Goal: Contribute content: Contribute content

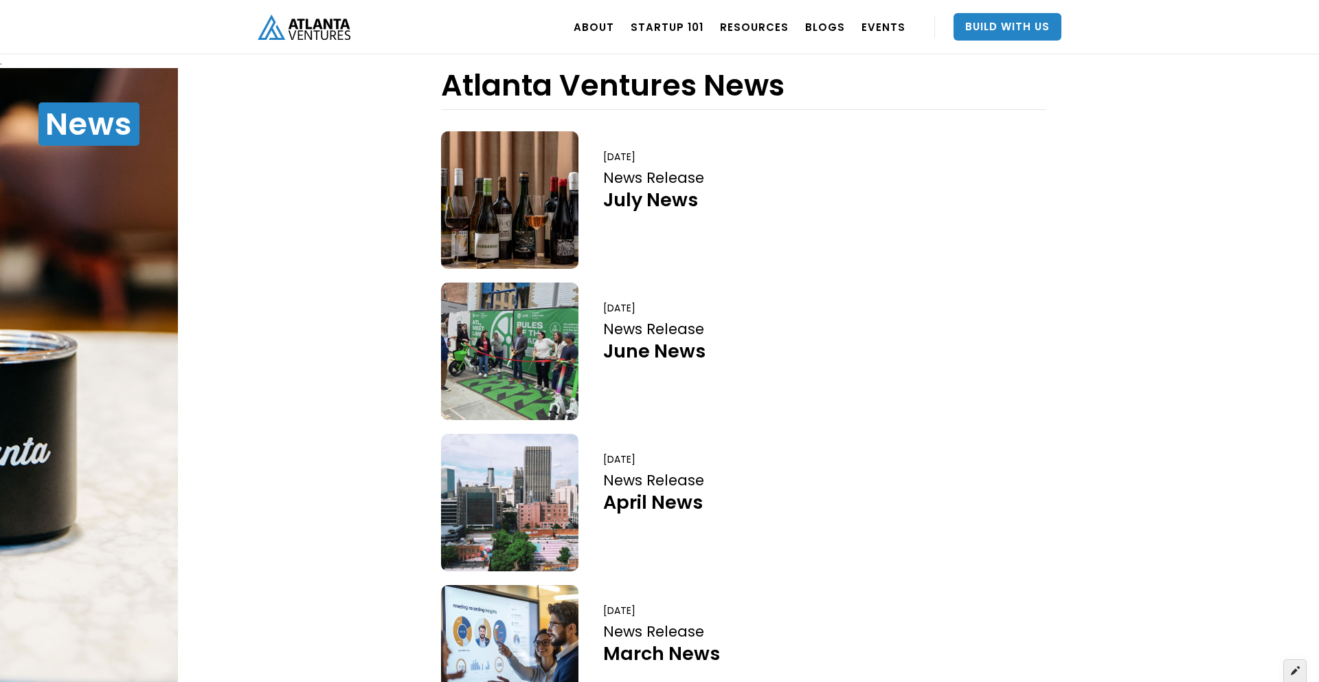
click at [1296, 678] on div at bounding box center [1295, 670] width 23 height 23
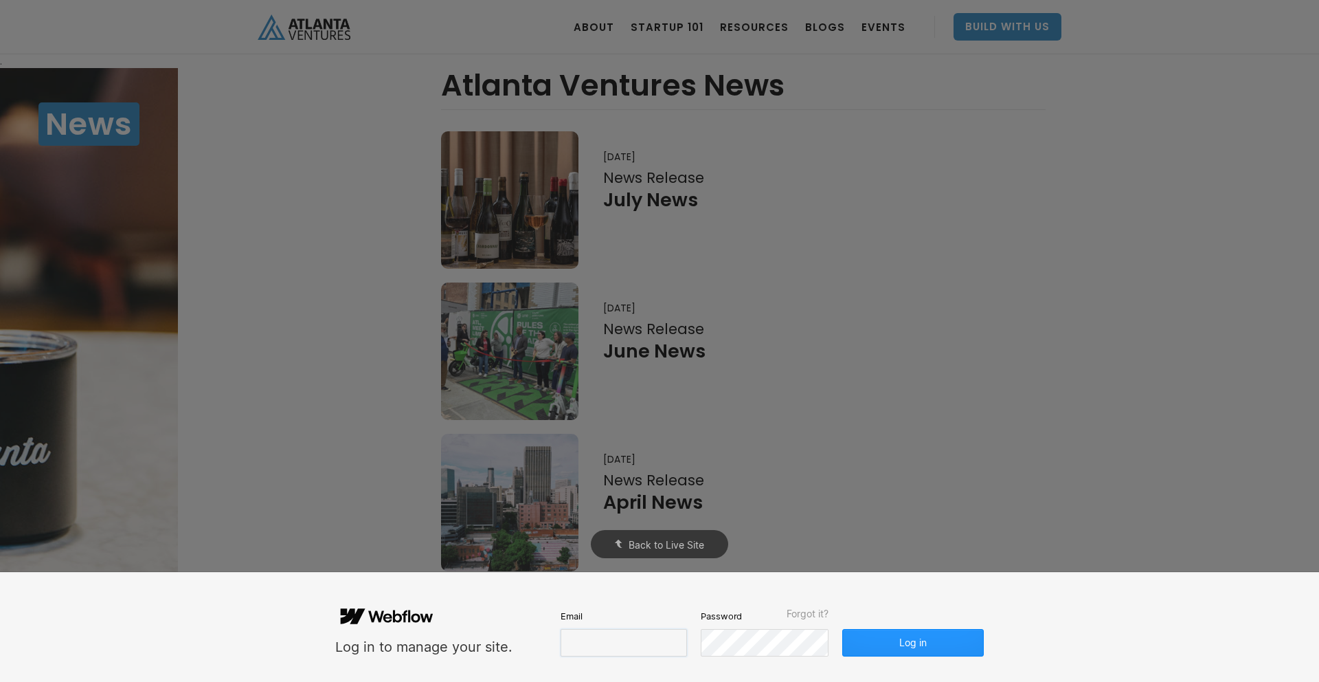
click at [656, 634] on input "email" at bounding box center [624, 642] width 126 height 27
type input "savannah@carvercreative.co"
click at [930, 648] on button "Log in" at bounding box center [914, 642] width 142 height 27
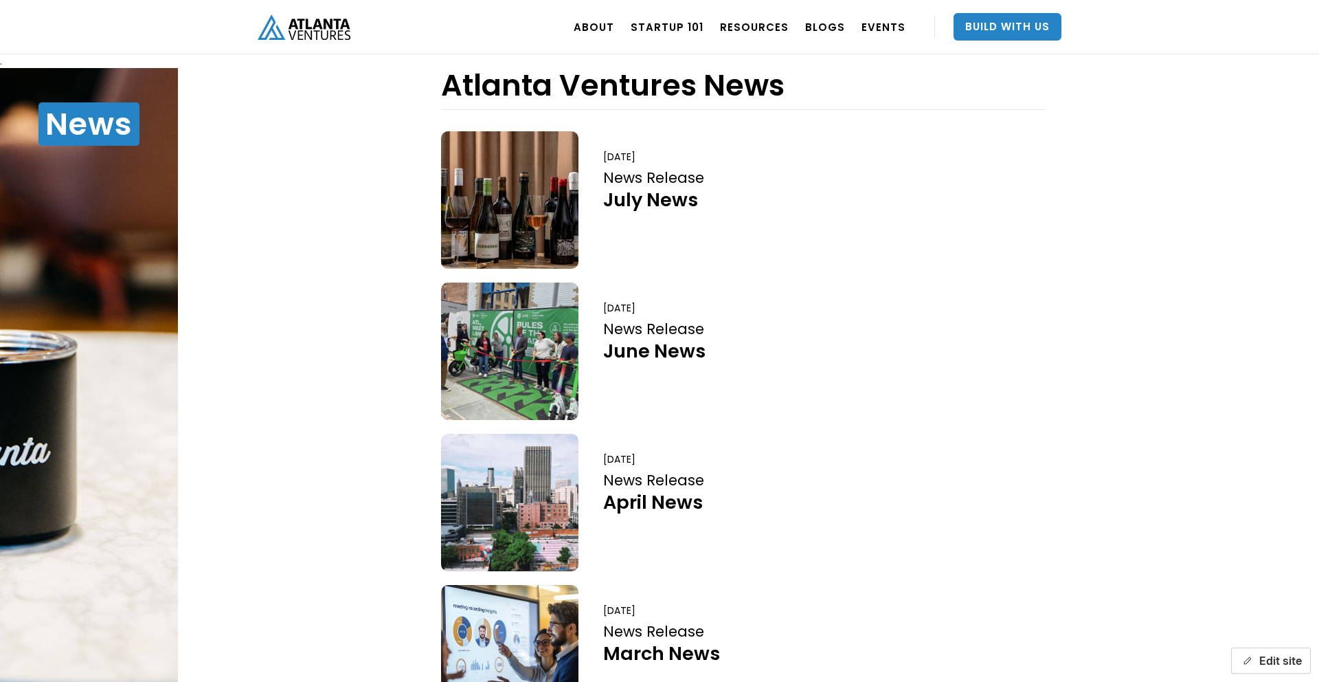
click at [1278, 663] on button "Edit site" at bounding box center [1271, 660] width 80 height 26
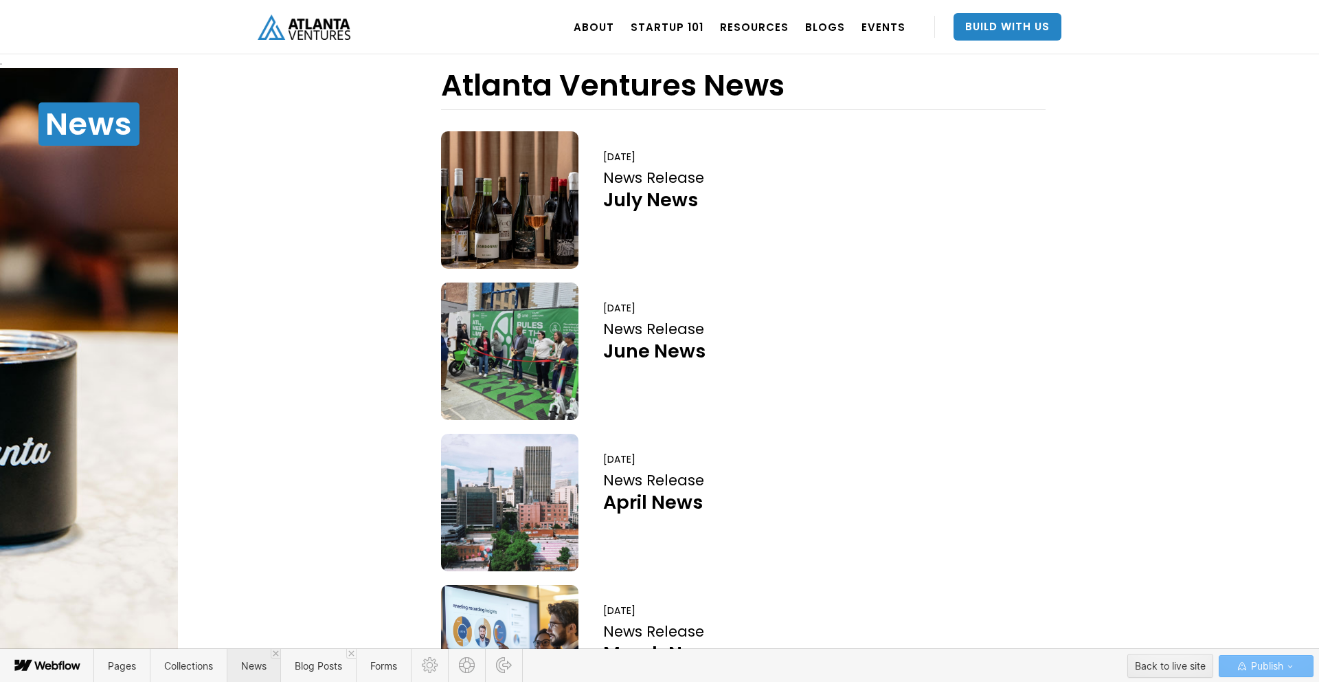
click at [258, 666] on span "News" at bounding box center [253, 666] width 25 height 12
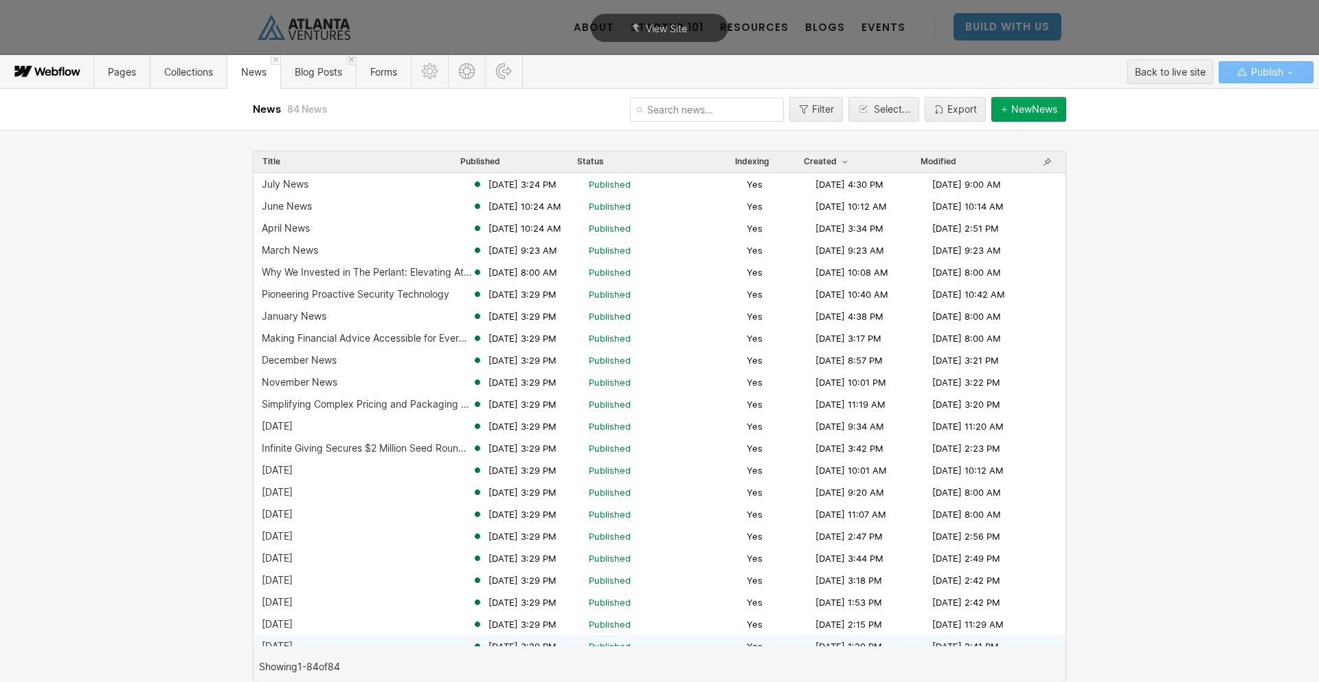
scroll to position [3, 0]
click at [1006, 100] on button "New News" at bounding box center [1029, 109] width 75 height 25
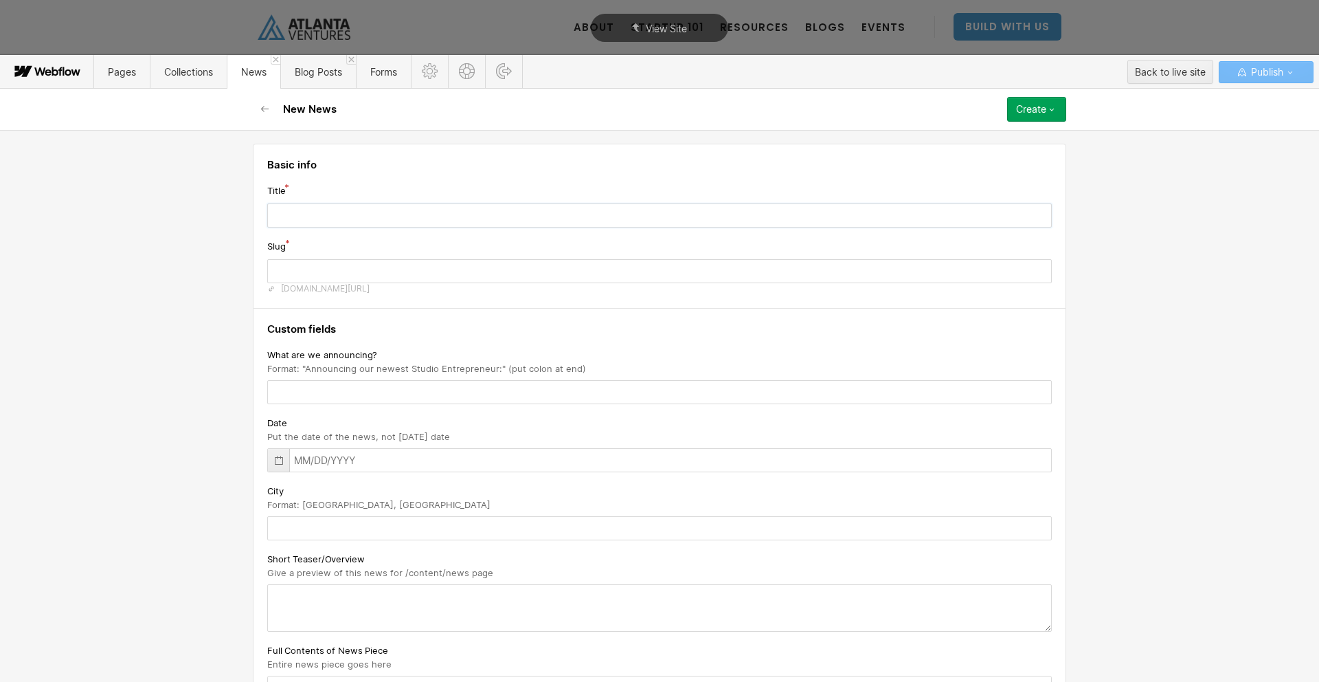
click at [382, 211] on input "text" at bounding box center [659, 215] width 785 height 24
type input "A"
type input "a"
type input "Au"
type input "au"
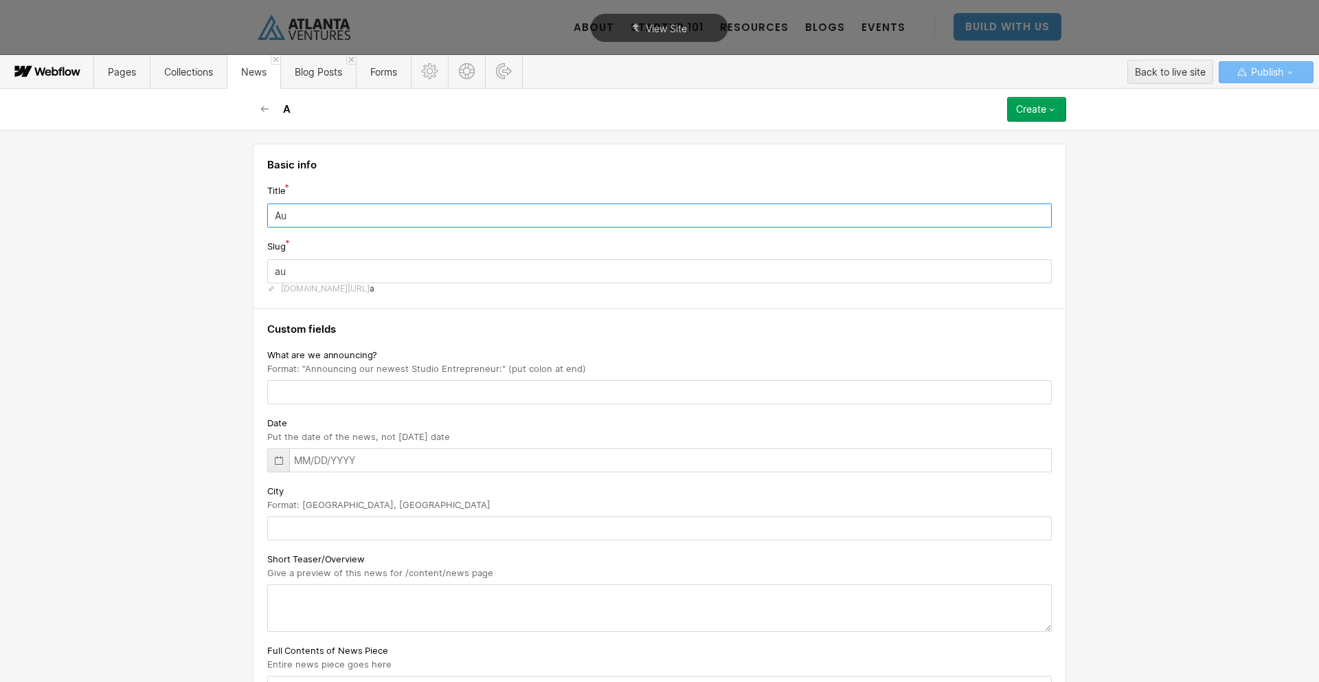
type input "Aug"
type input "aug"
type input "Augu"
type input "augu"
type input "Augus"
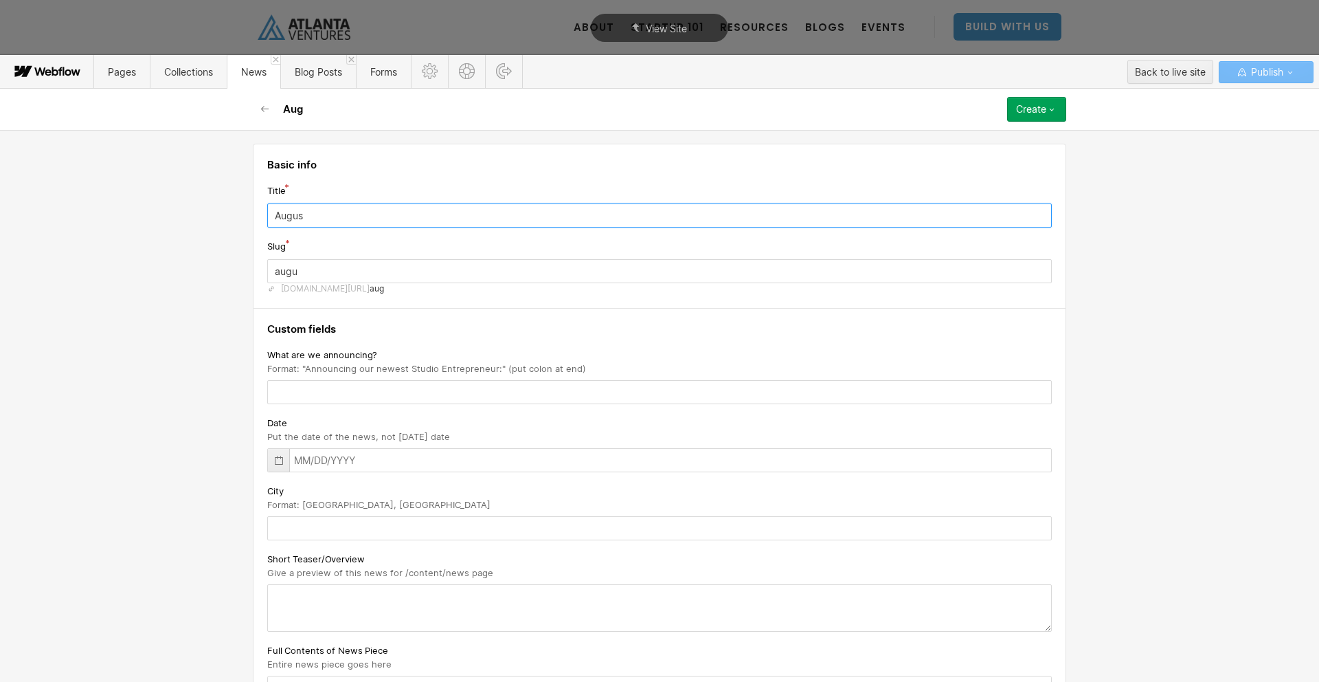
type input "augus"
type input "August"
type input "august-2025"
type input "August N"
type input "august-n"
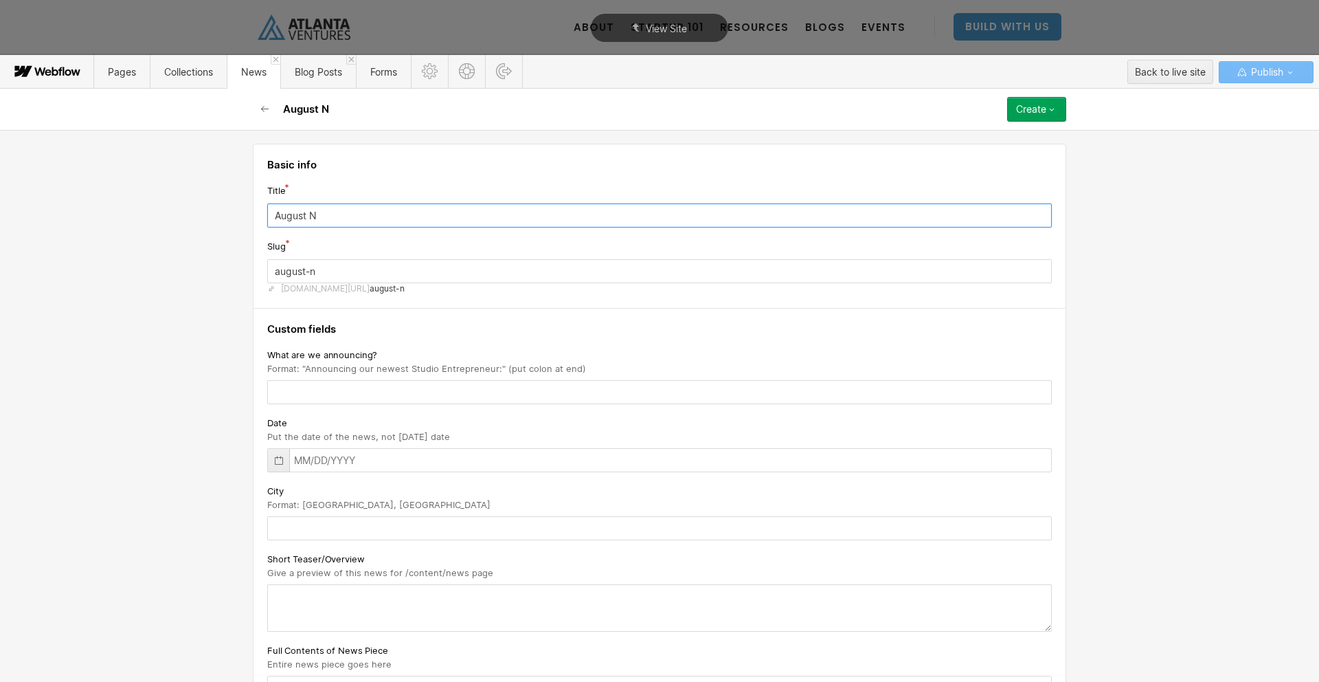
type input "August Ne"
type input "august-ne"
type input "August New"
type input "august-new"
type input "August News"
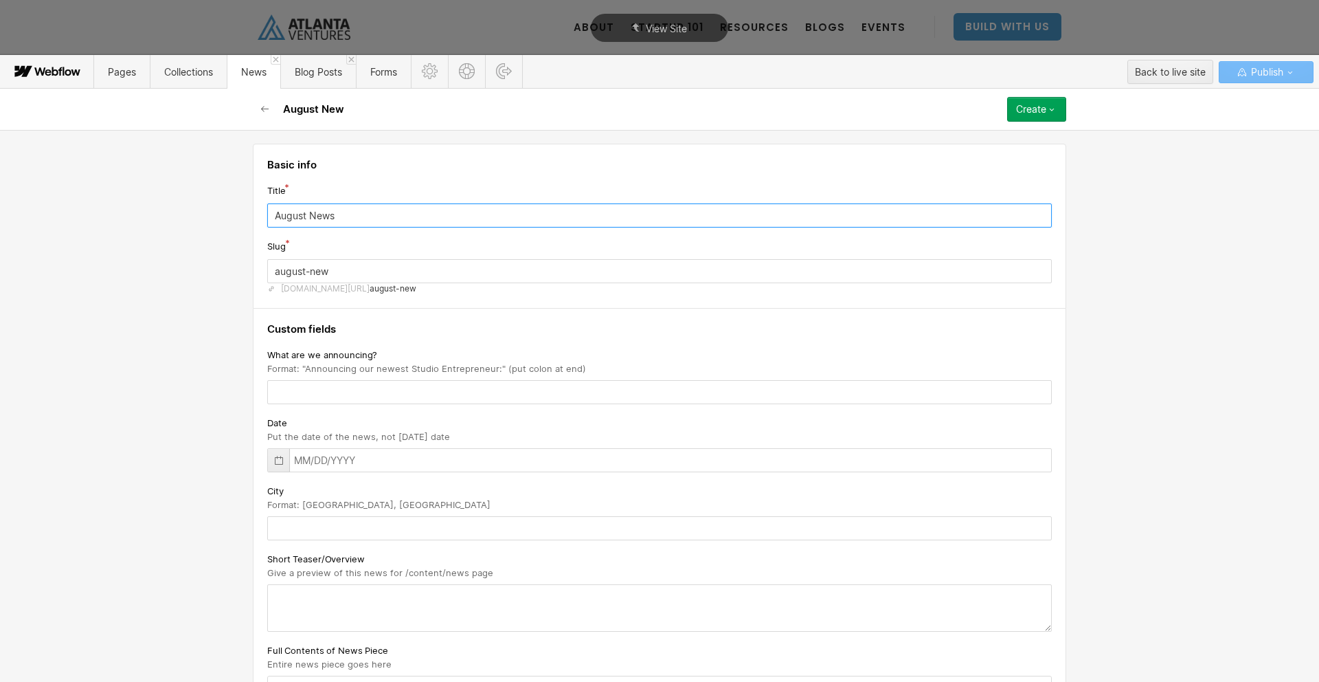
type input "august-news"
type input "August News"
click at [418, 387] on input "text" at bounding box center [659, 392] width 785 height 24
paste input "News Release"
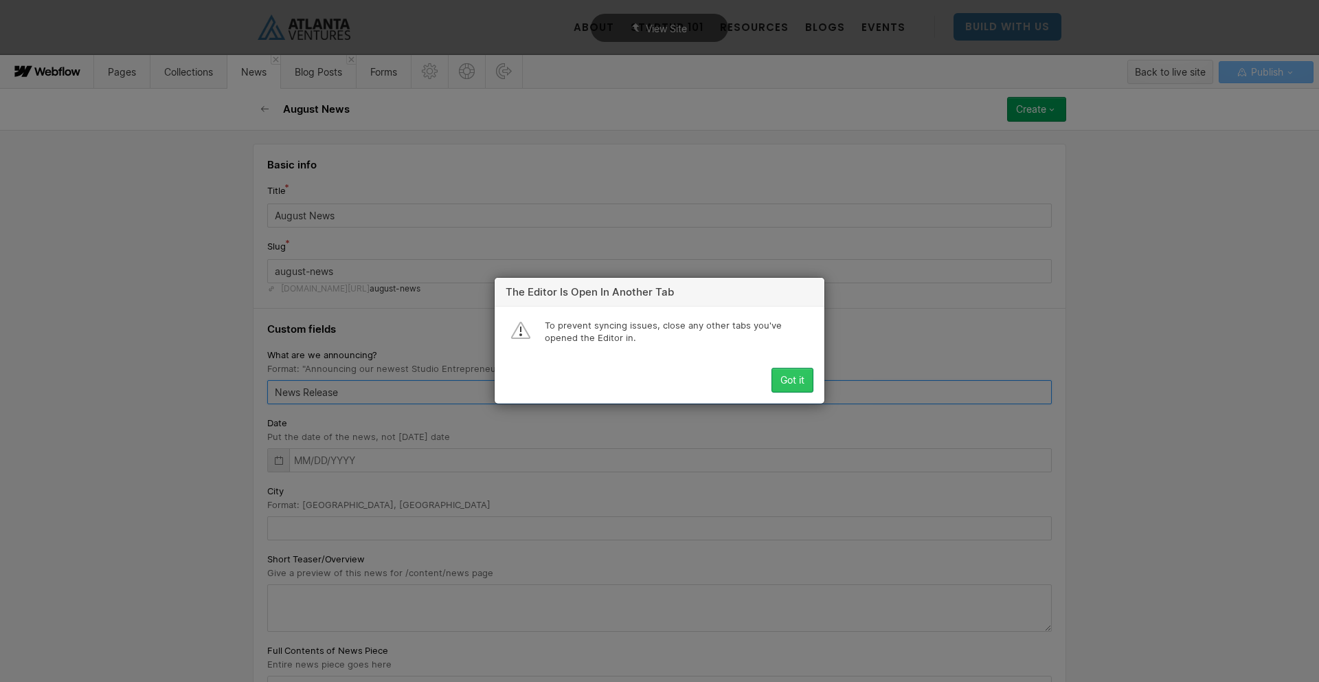
type input "News Release"
click at [796, 379] on div "Got it" at bounding box center [793, 380] width 24 height 11
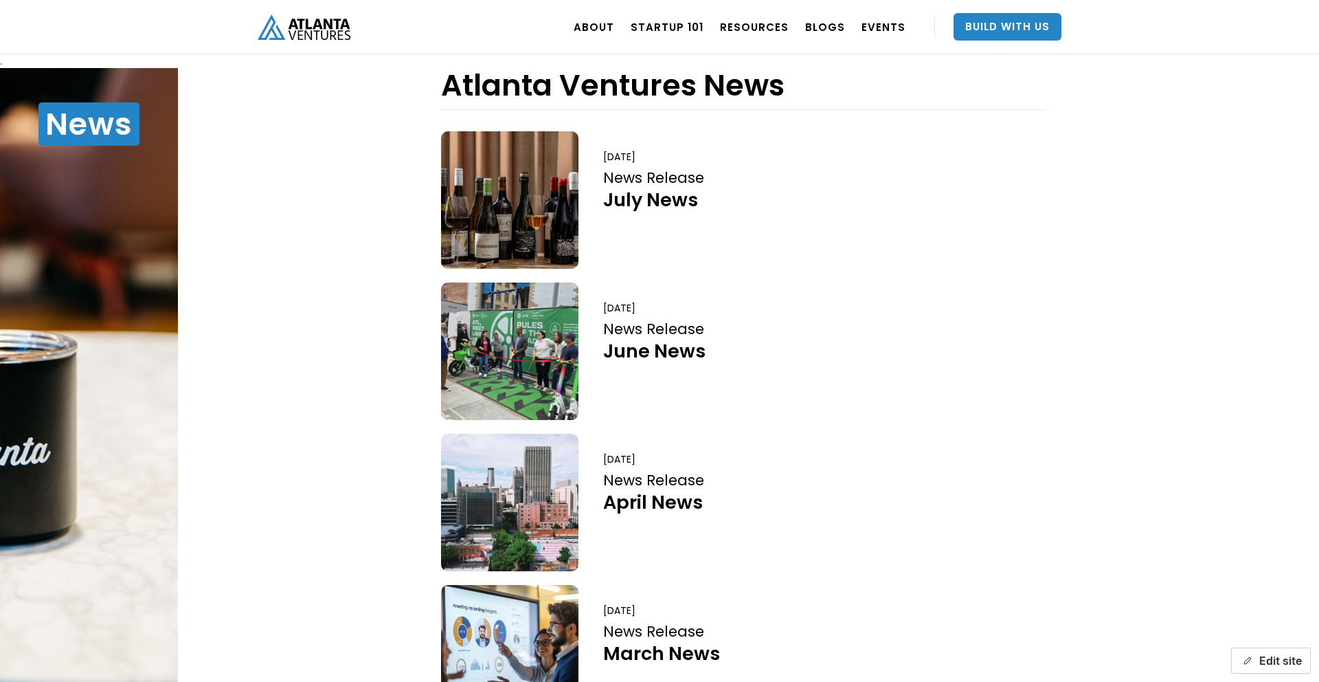
click at [1291, 660] on button "Edit site" at bounding box center [1271, 660] width 80 height 26
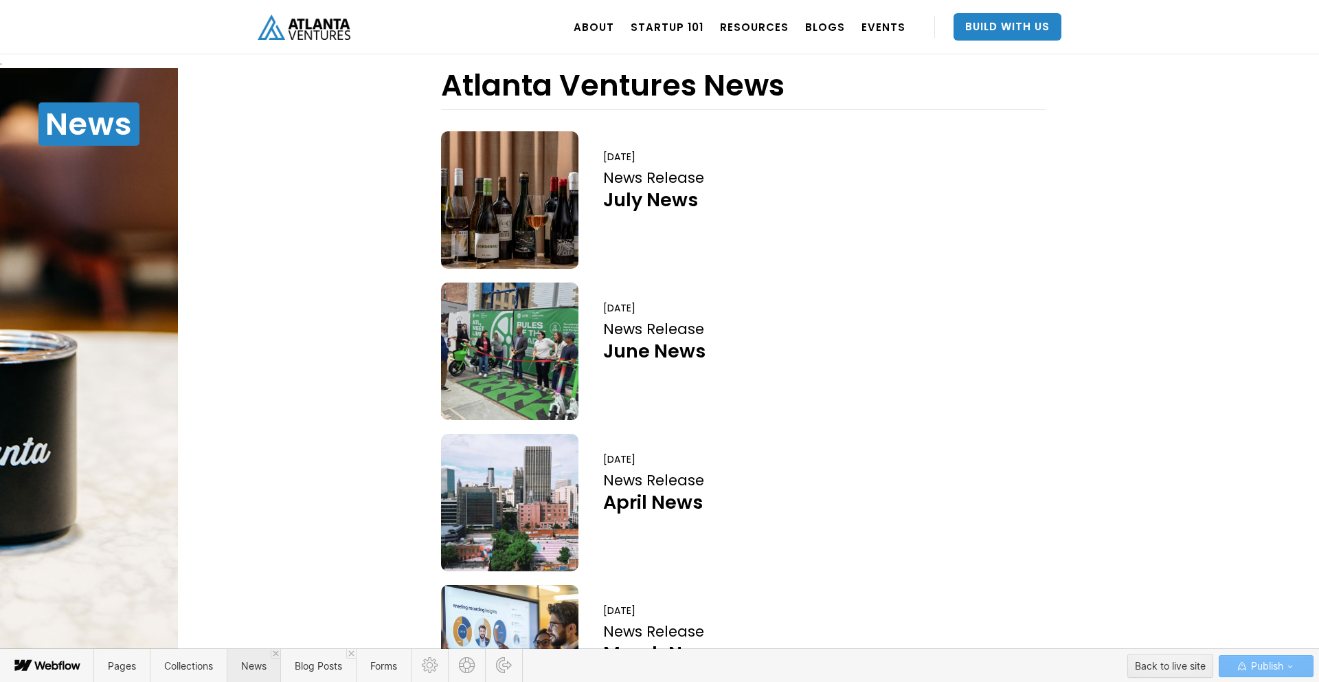
click at [242, 658] on span "News" at bounding box center [254, 666] width 54 height 34
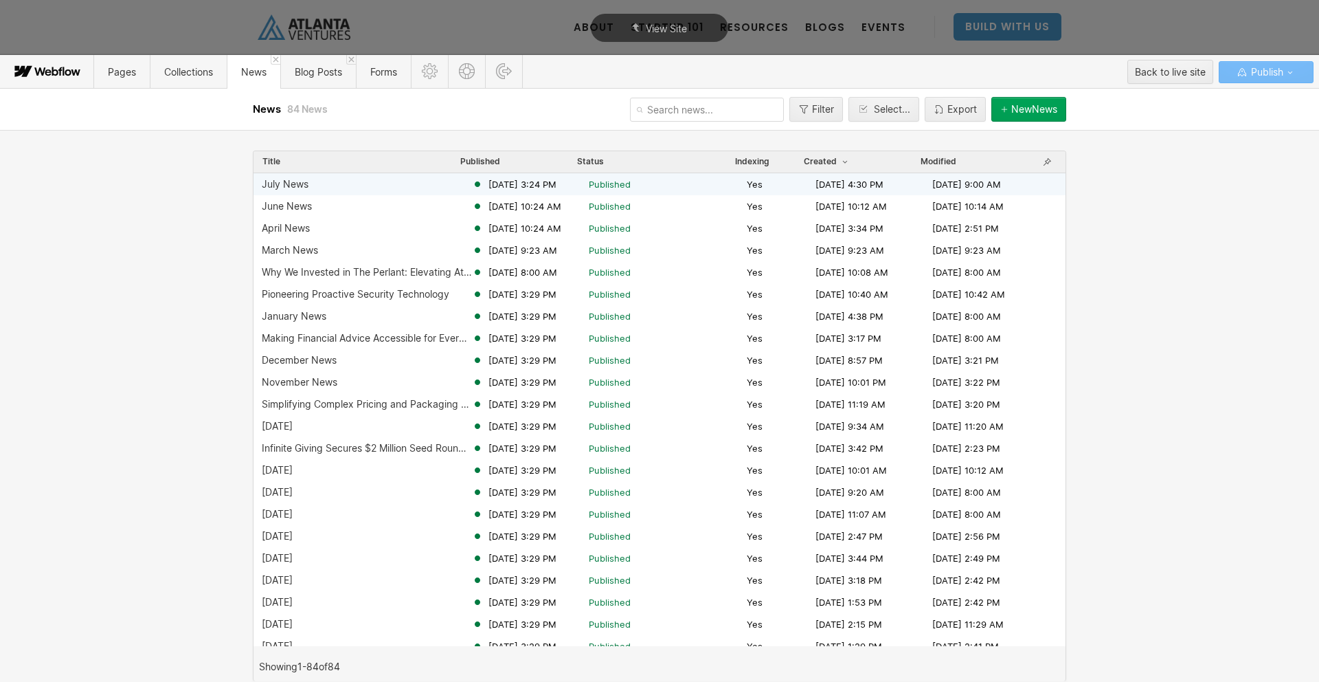
click at [334, 182] on div "July News" at bounding box center [367, 184] width 210 height 11
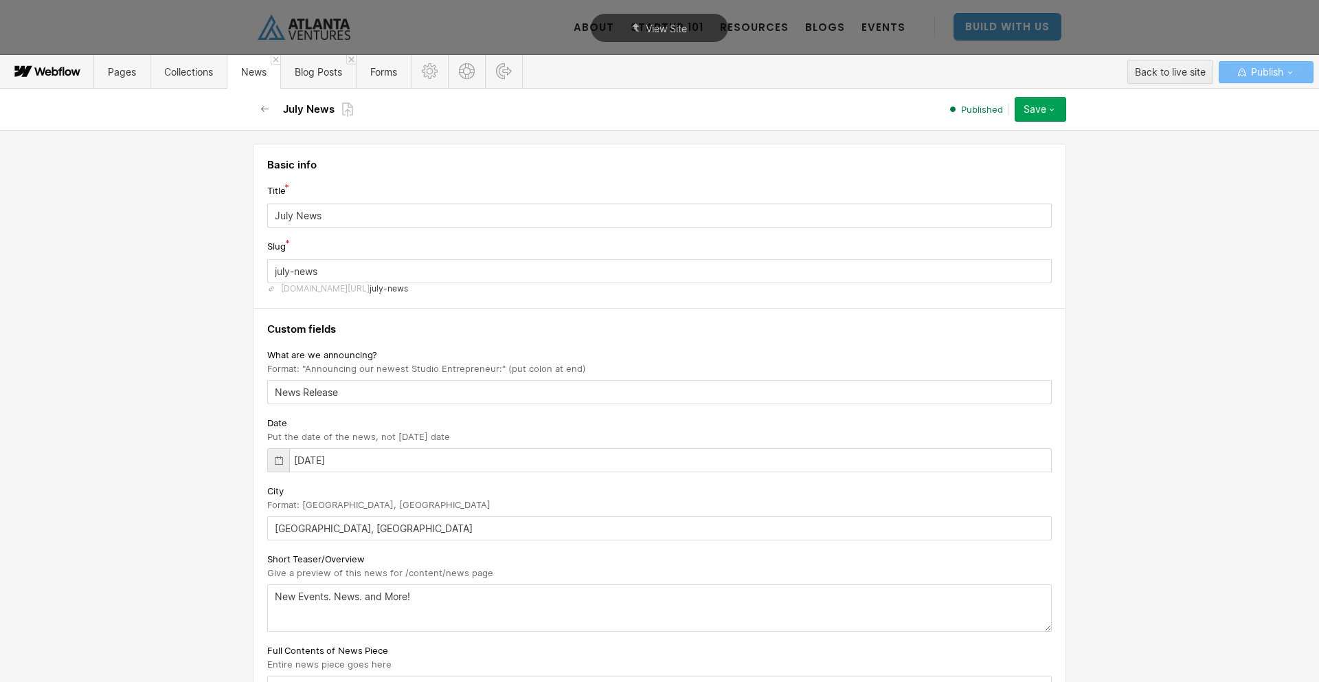
click at [334, 183] on div "Title" at bounding box center [659, 190] width 785 height 15
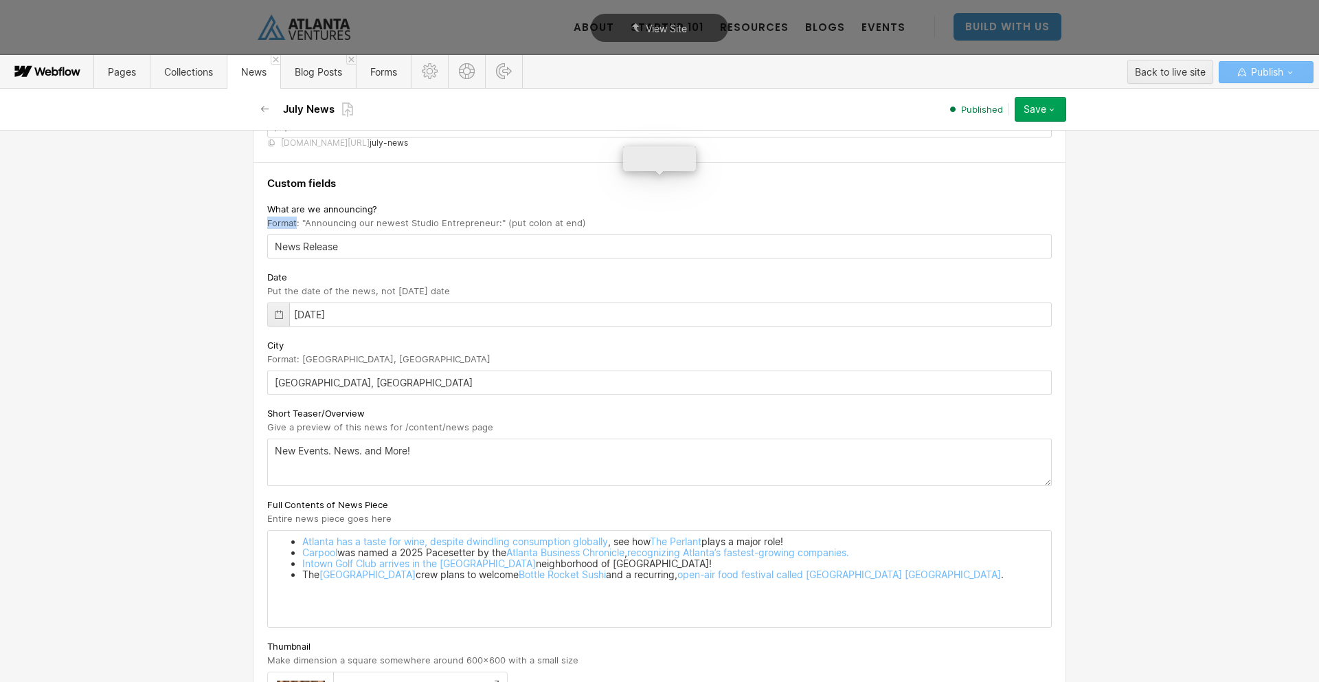
scroll to position [165, 0]
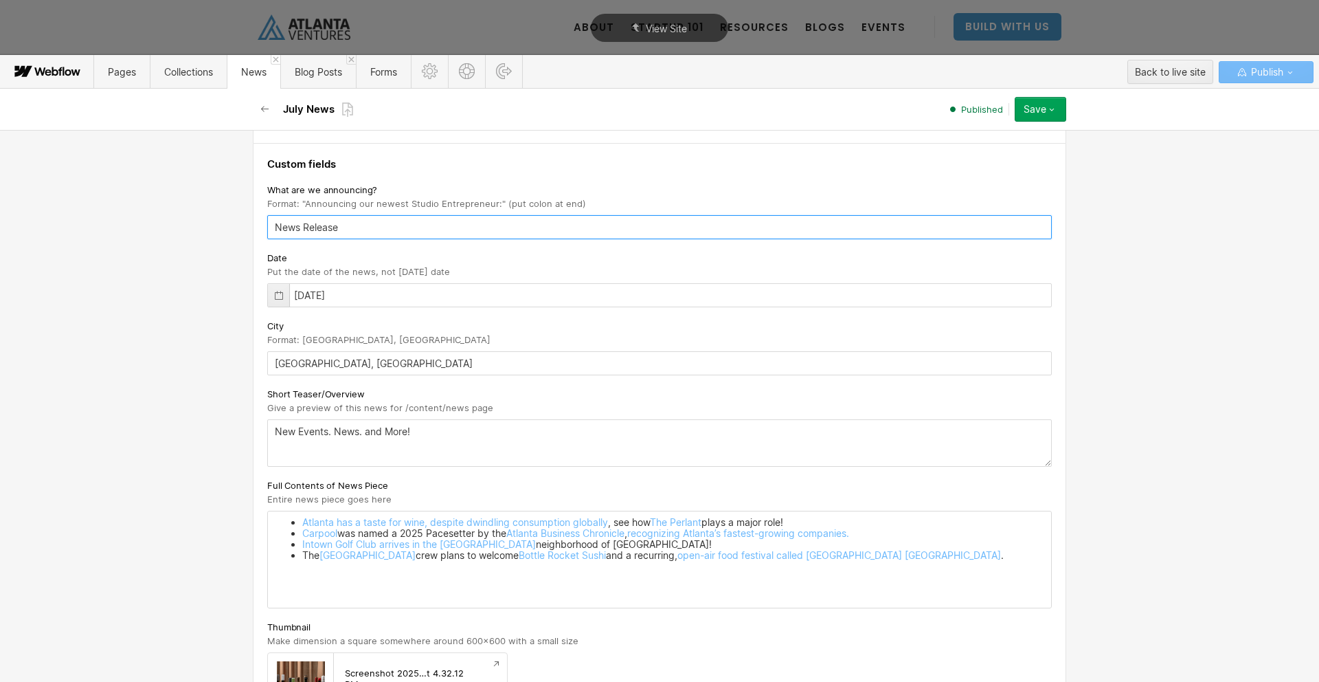
drag, startPoint x: 359, startPoint y: 221, endPoint x: 219, endPoint y: 212, distance: 141.2
click at [219, 212] on div "Basic info Title July News Slug july-news www.atlantaventures.com/news/ july-ne…" at bounding box center [659, 406] width 1319 height 552
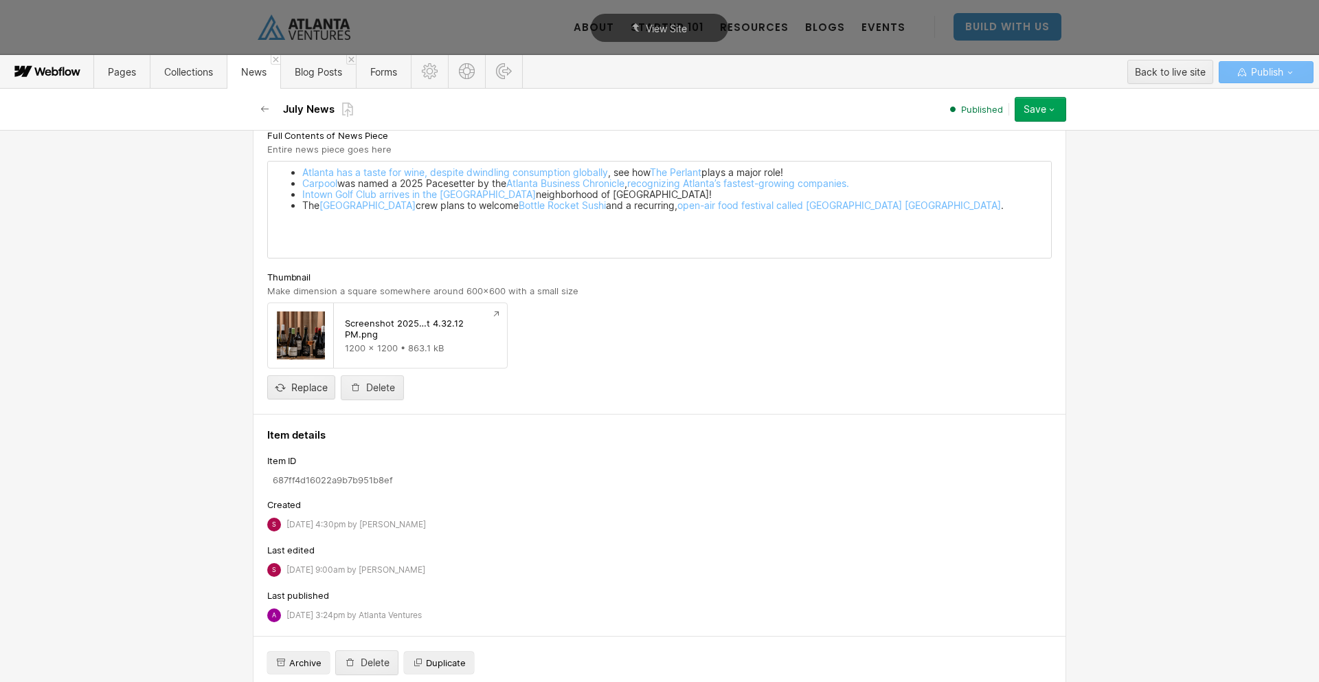
scroll to position [517, 0]
click at [268, 111] on icon "button" at bounding box center [265, 109] width 11 height 11
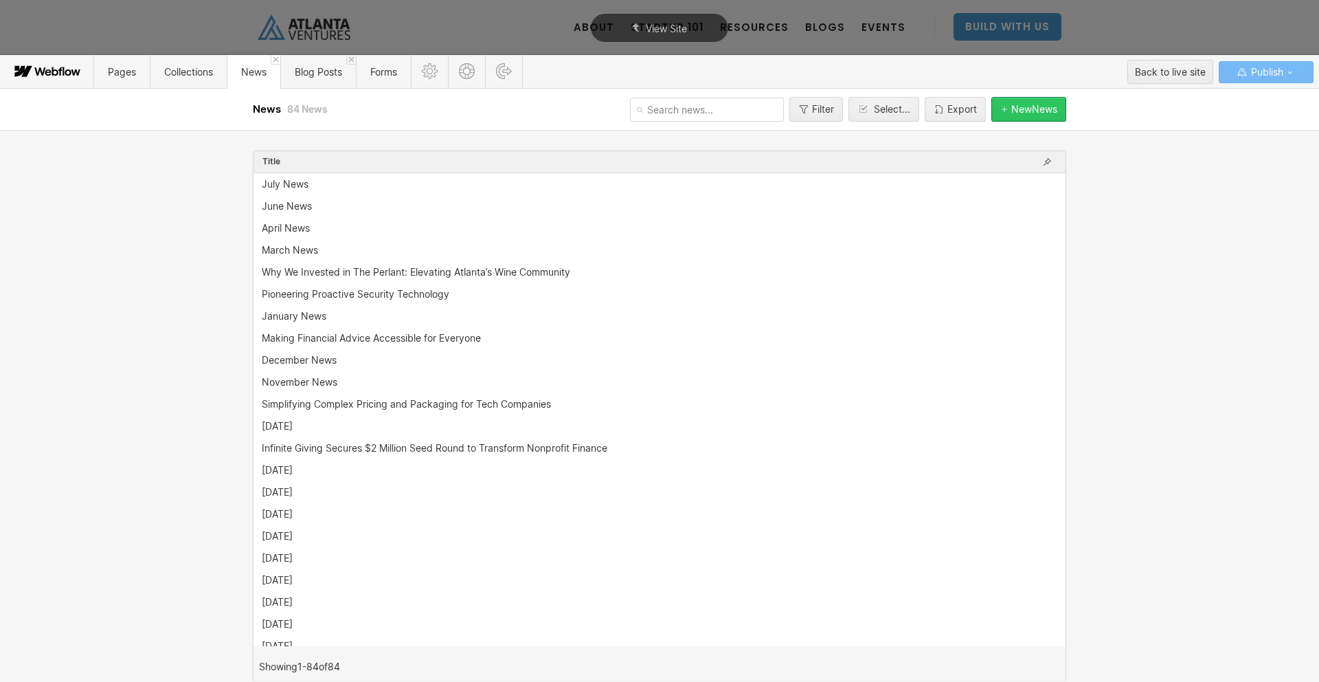
click at [1025, 113] on div "New News" at bounding box center [1035, 109] width 46 height 11
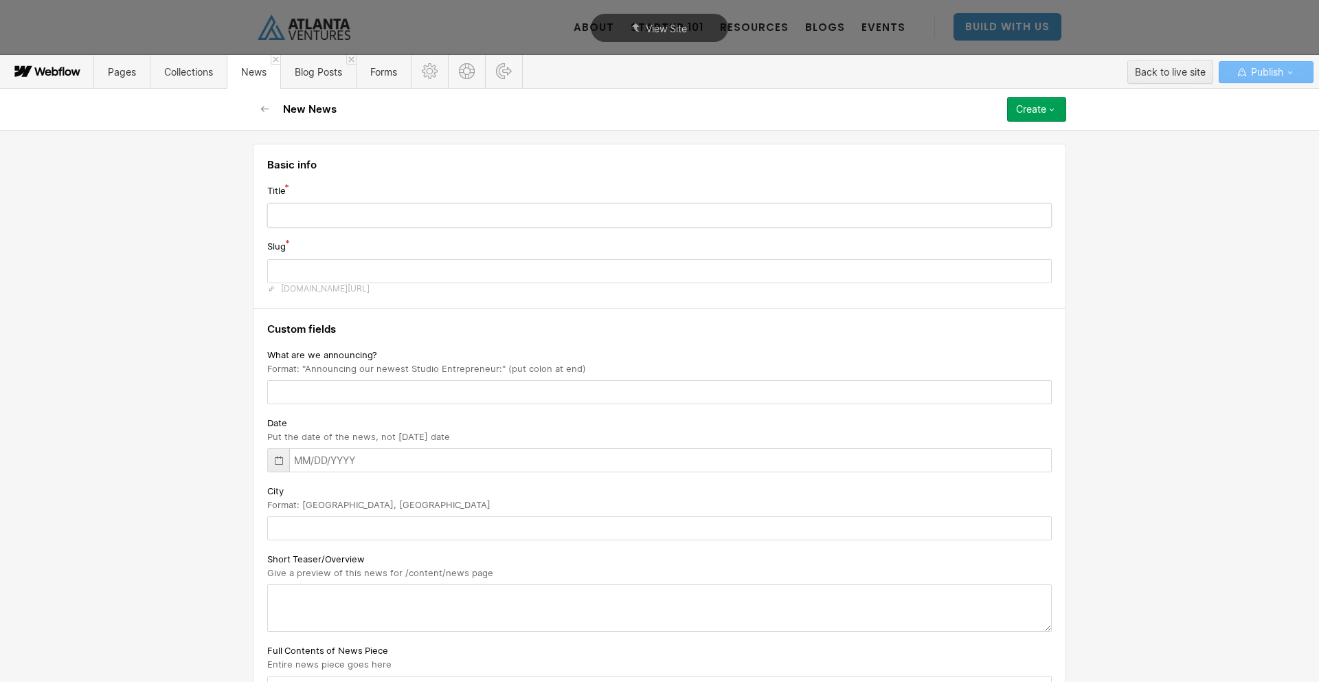
click at [422, 214] on input "text" at bounding box center [659, 215] width 785 height 24
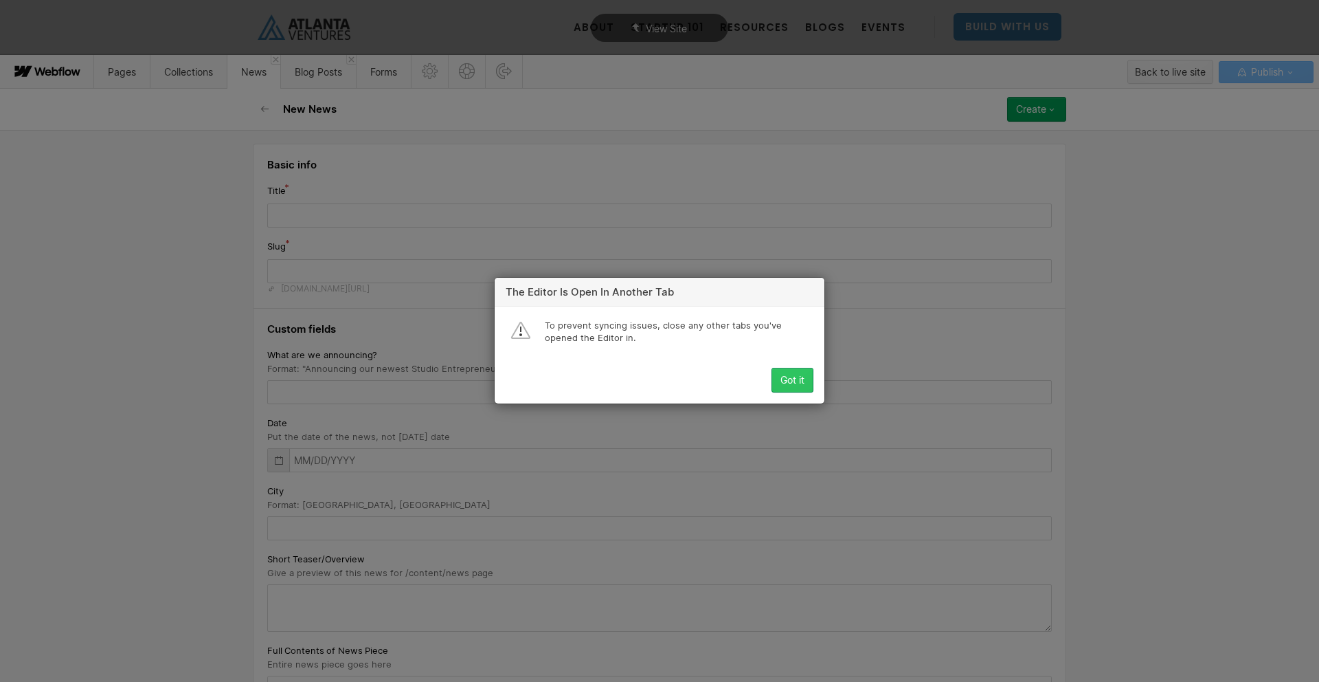
drag, startPoint x: 799, startPoint y: 392, endPoint x: 786, endPoint y: 385, distance: 14.2
click at [797, 390] on button "Got it" at bounding box center [793, 380] width 42 height 25
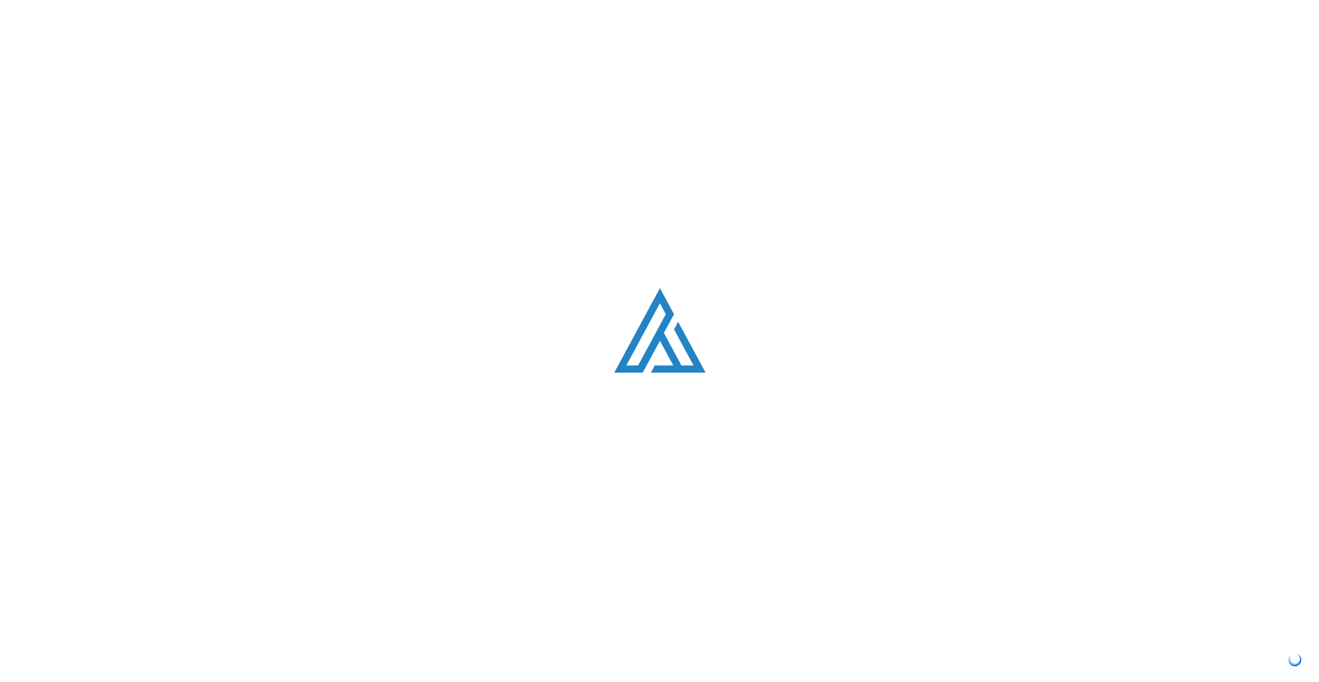
scroll to position [11, 0]
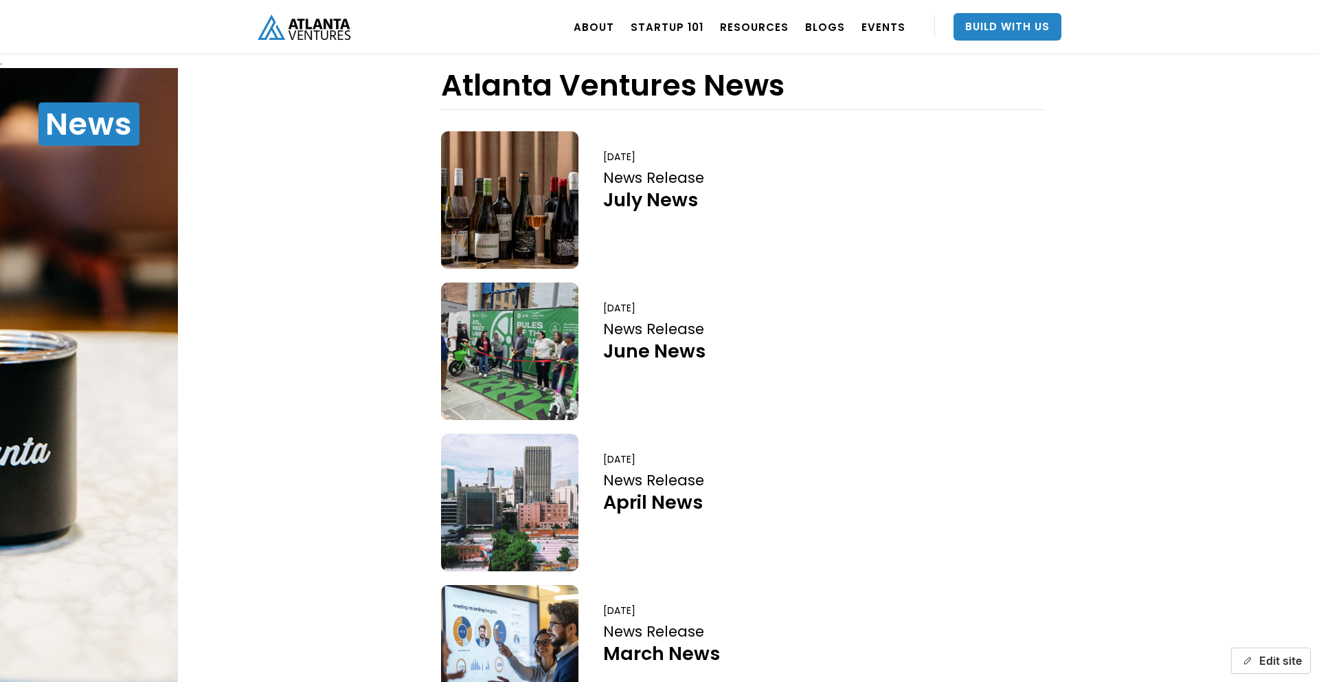
drag, startPoint x: 1281, startPoint y: 666, endPoint x: 1274, endPoint y: 658, distance: 10.2
click at [1281, 666] on button "Edit site" at bounding box center [1271, 660] width 80 height 26
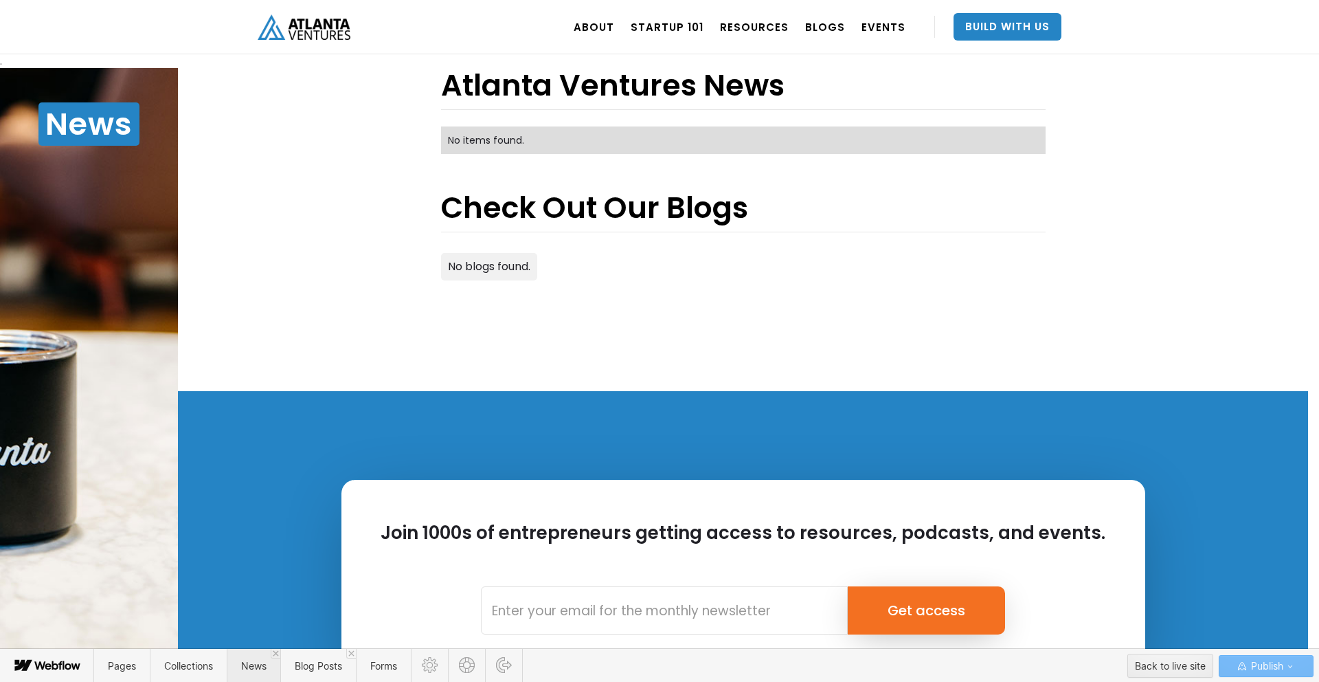
click at [265, 657] on span "News" at bounding box center [254, 666] width 54 height 34
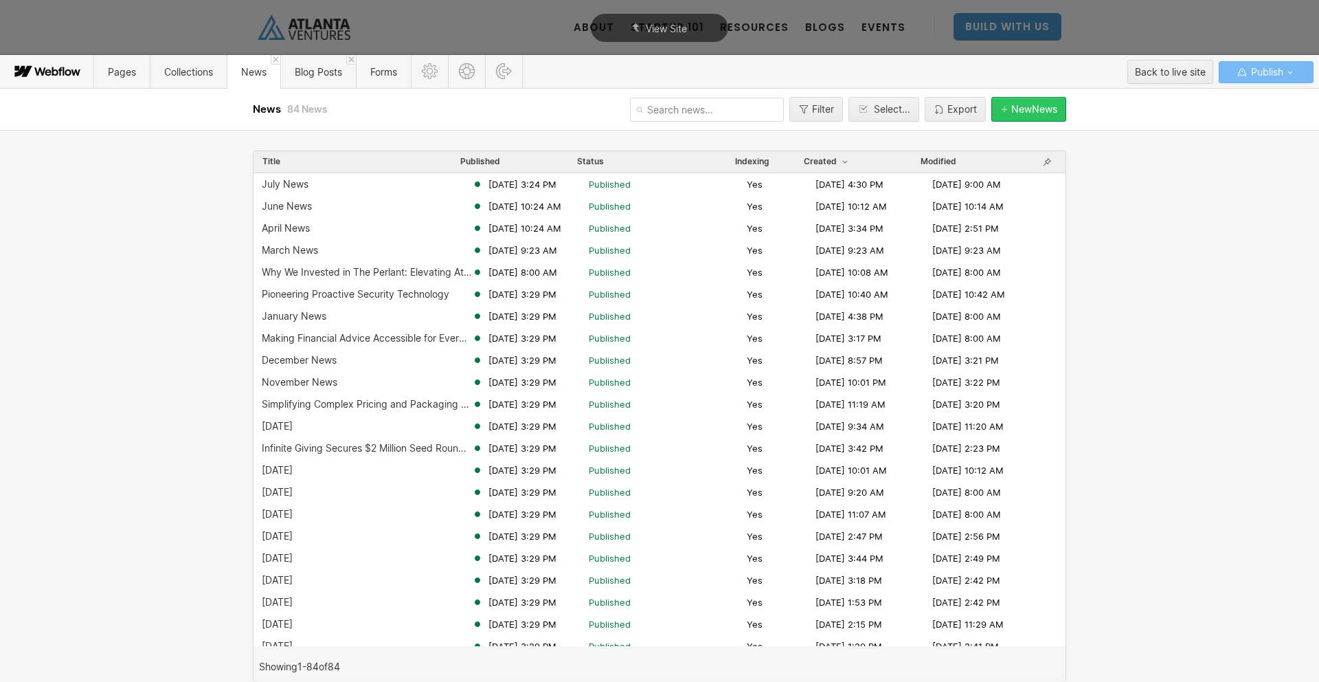
click at [1045, 109] on div "New News" at bounding box center [1035, 109] width 46 height 11
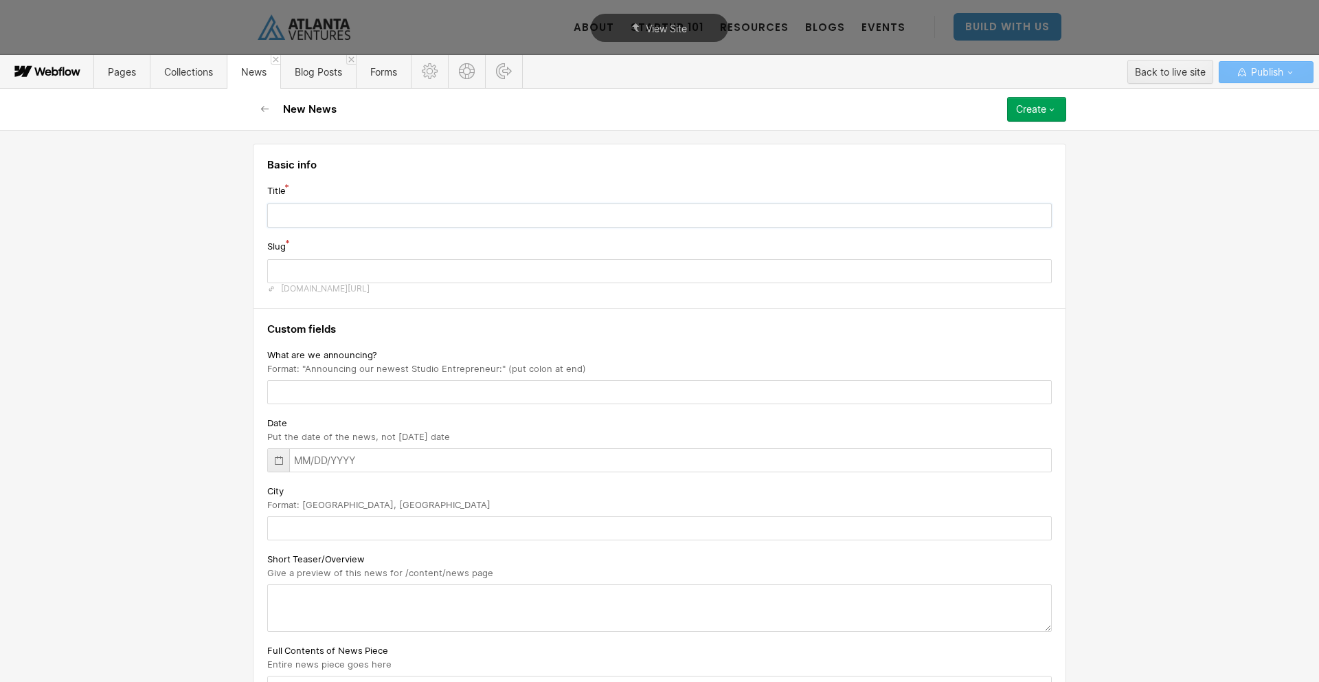
click at [689, 218] on input "text" at bounding box center [659, 215] width 785 height 24
type input "A"
type input "a"
type input "Au"
type input "au"
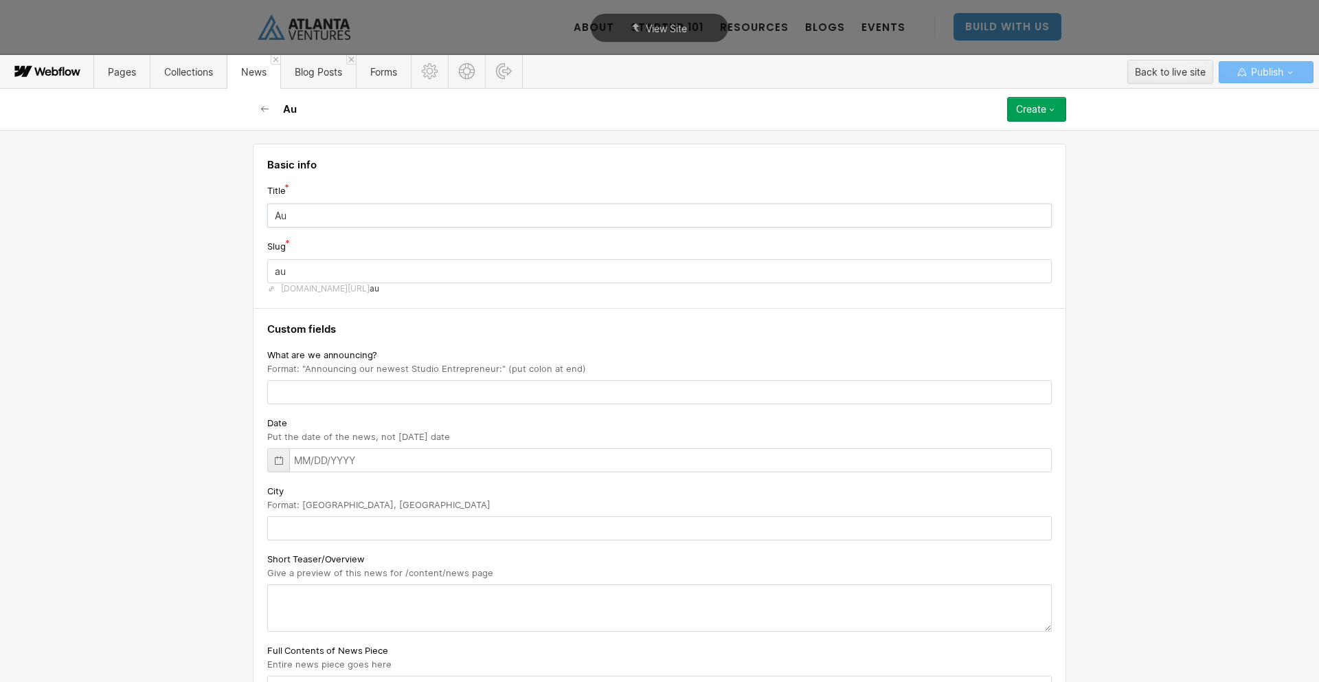
type input "Aug"
type input "aug"
type input "Augu"
type input "augu"
type input "Augua"
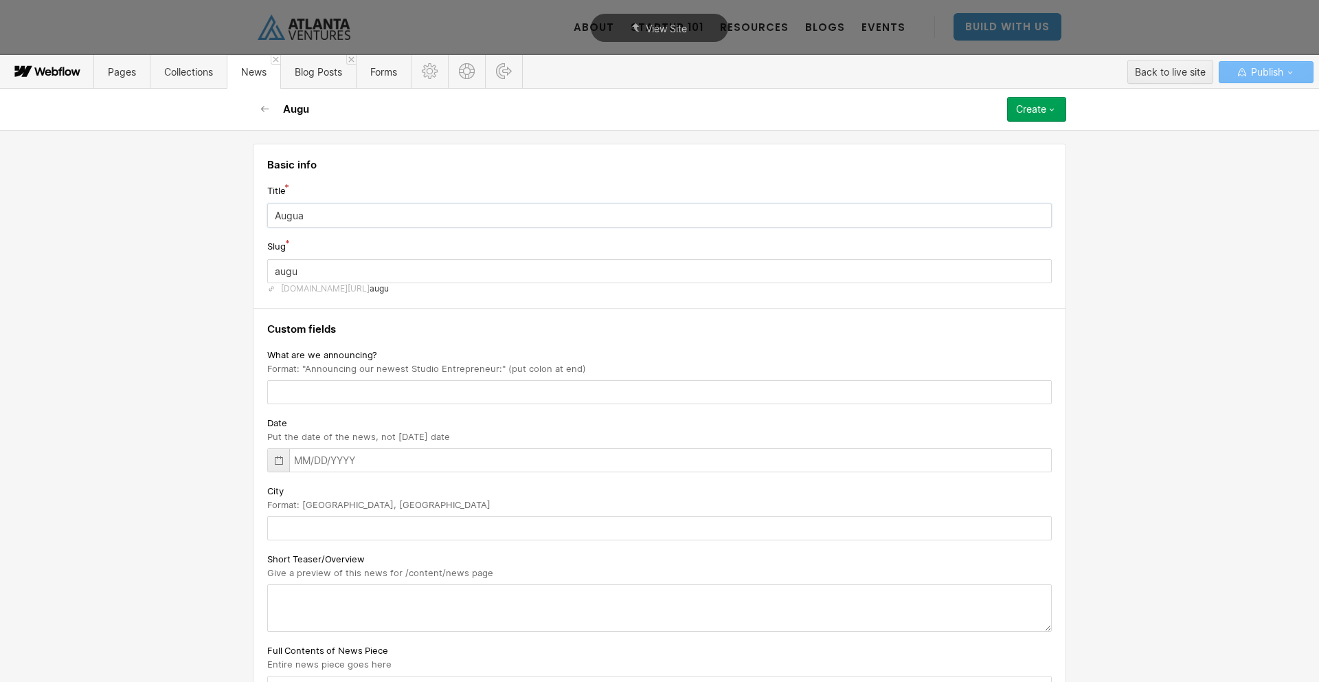
type input "augua"
type input "Augu"
type input "augu"
type input "Augus"
type input "augus"
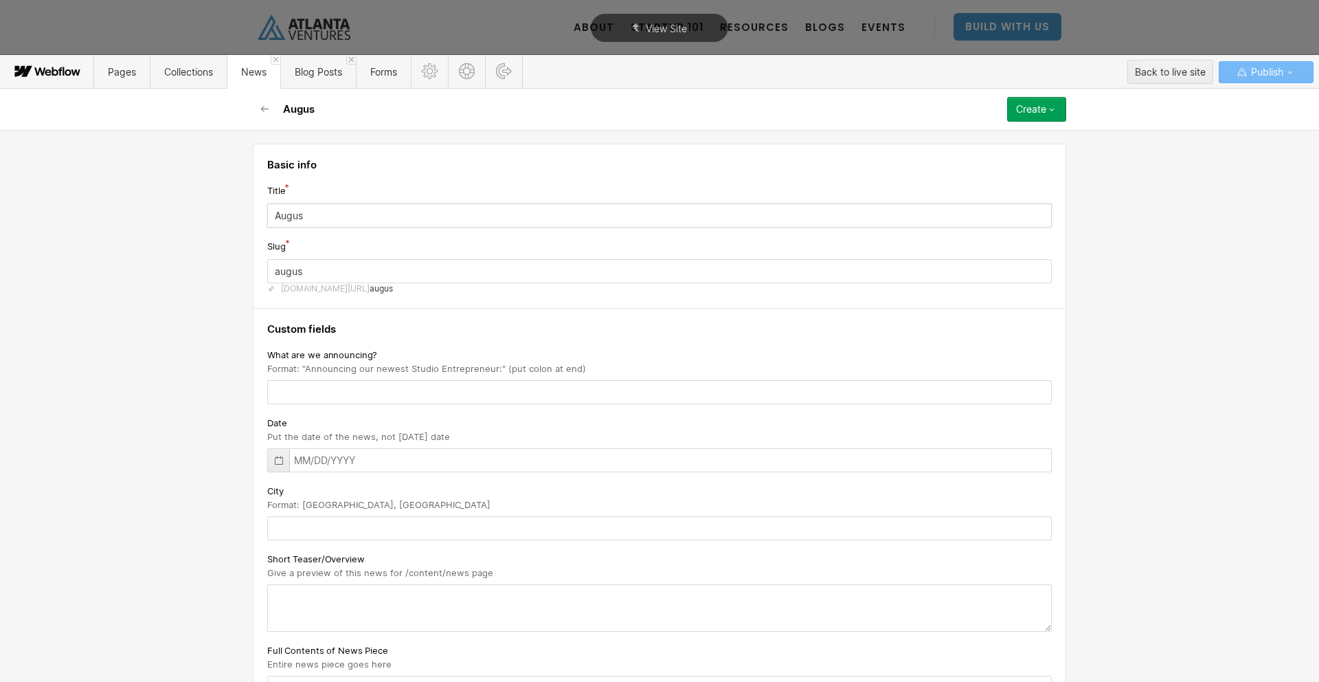
type input "August"
type input "august-2025"
type input "August N"
type input "august-n"
type input "August Ne"
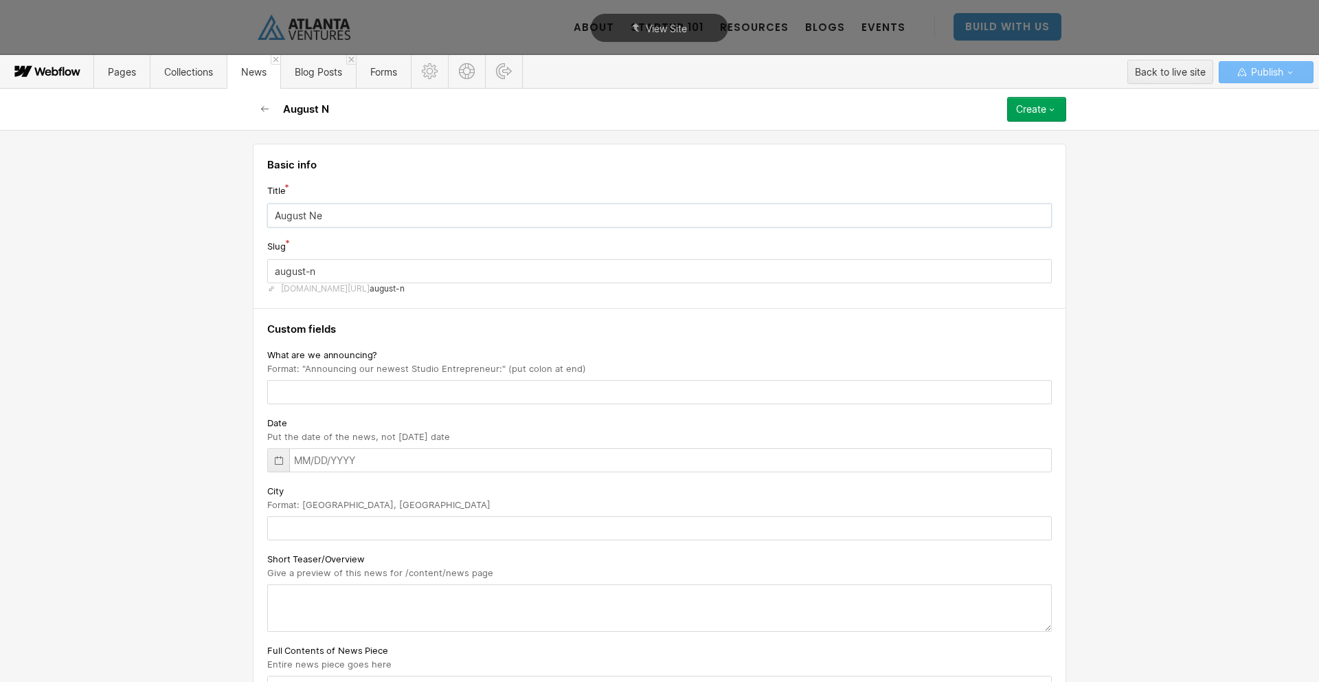
type input "august-ne"
type input "August New"
type input "august-new"
type input "August News"
type input "august-news"
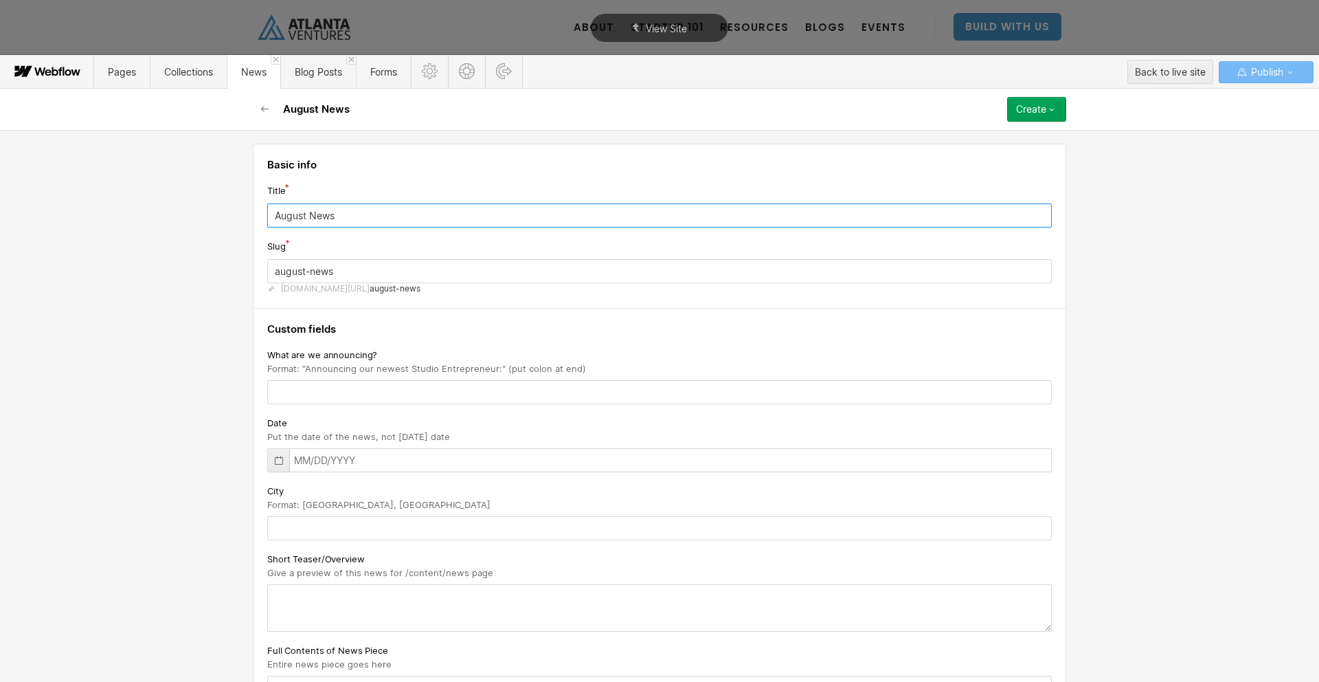
type input "August News"
click at [575, 394] on input "text" at bounding box center [659, 392] width 785 height 24
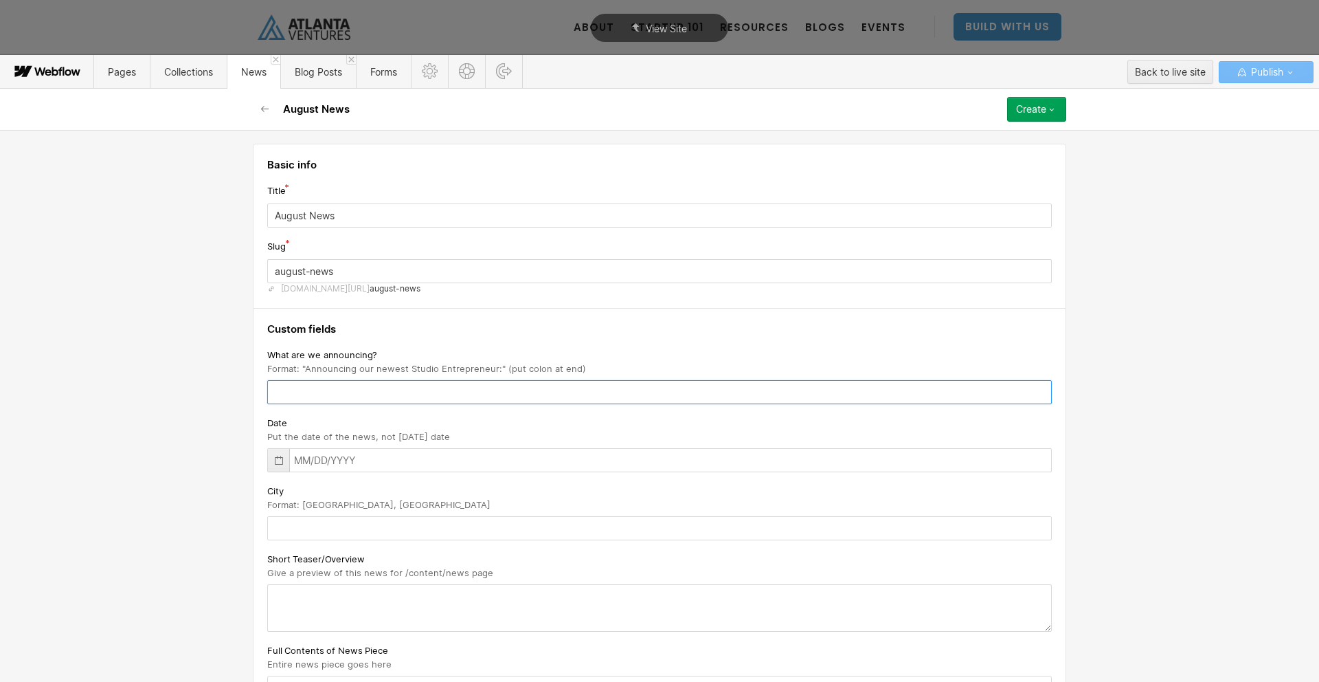
paste input "News Release"
type input "News Release"
click at [506, 458] on input "text" at bounding box center [659, 460] width 785 height 24
click at [267, 464] on input "text" at bounding box center [659, 460] width 785 height 24
click at [280, 457] on icon at bounding box center [279, 460] width 11 height 11
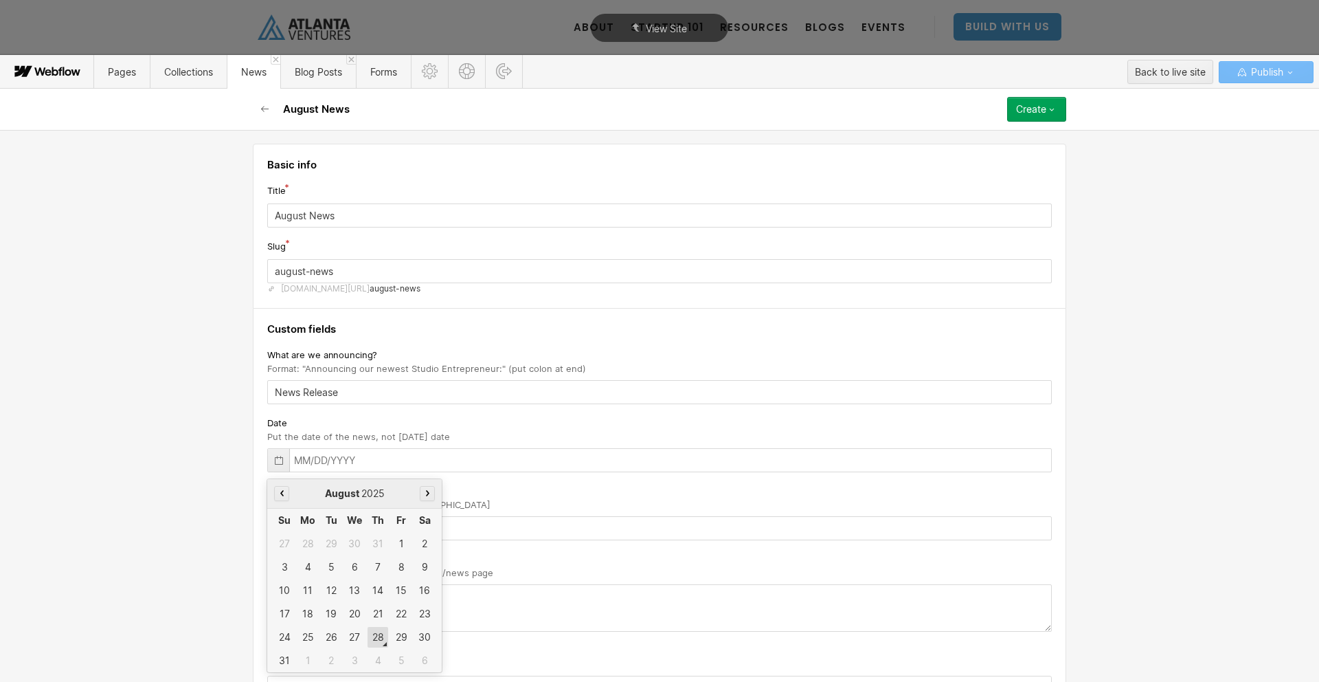
click at [377, 636] on div "28" at bounding box center [378, 637] width 21 height 21
type input "08/28/2025"
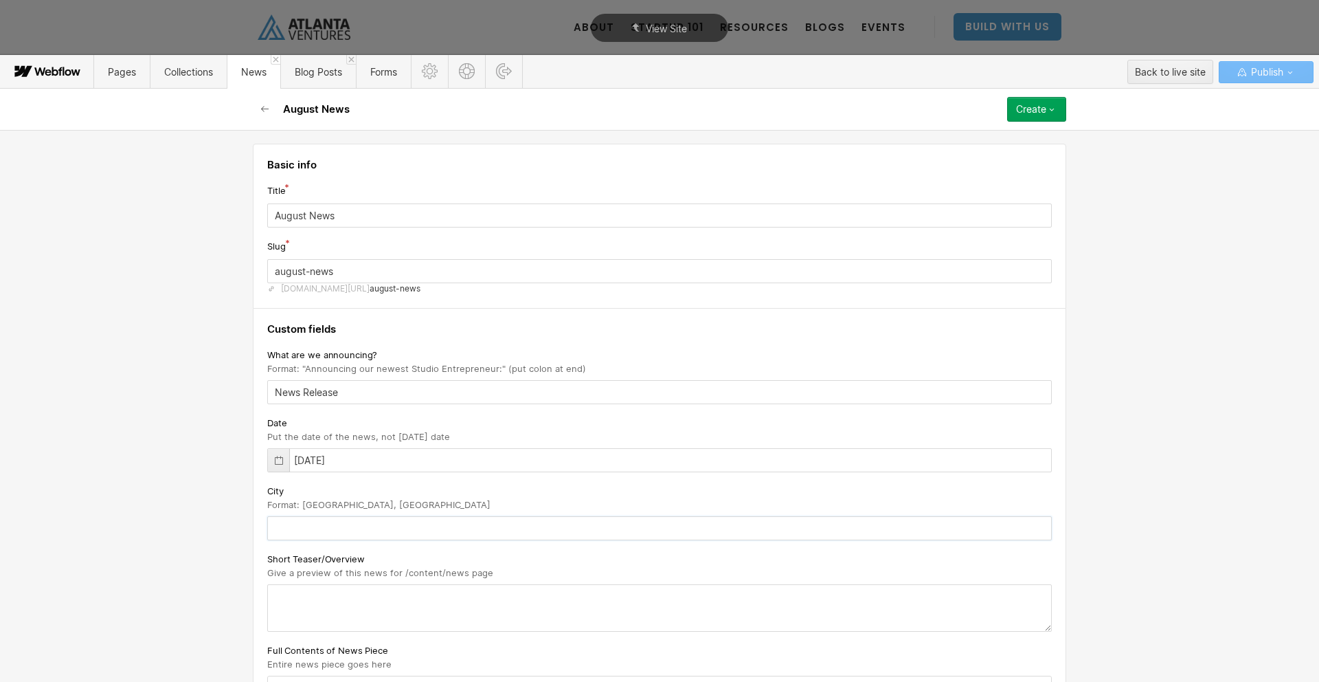
click at [300, 537] on input "text" at bounding box center [659, 528] width 785 height 24
copy span "[GEOGRAPHIC_DATA], [GEOGRAPHIC_DATA]"
drag, startPoint x: 299, startPoint y: 502, endPoint x: 357, endPoint y: 506, distance: 58.5
click at [357, 506] on div "City Format: Atlanta, GA" at bounding box center [659, 496] width 785 height 27
click at [329, 522] on input "text" at bounding box center [659, 528] width 785 height 24
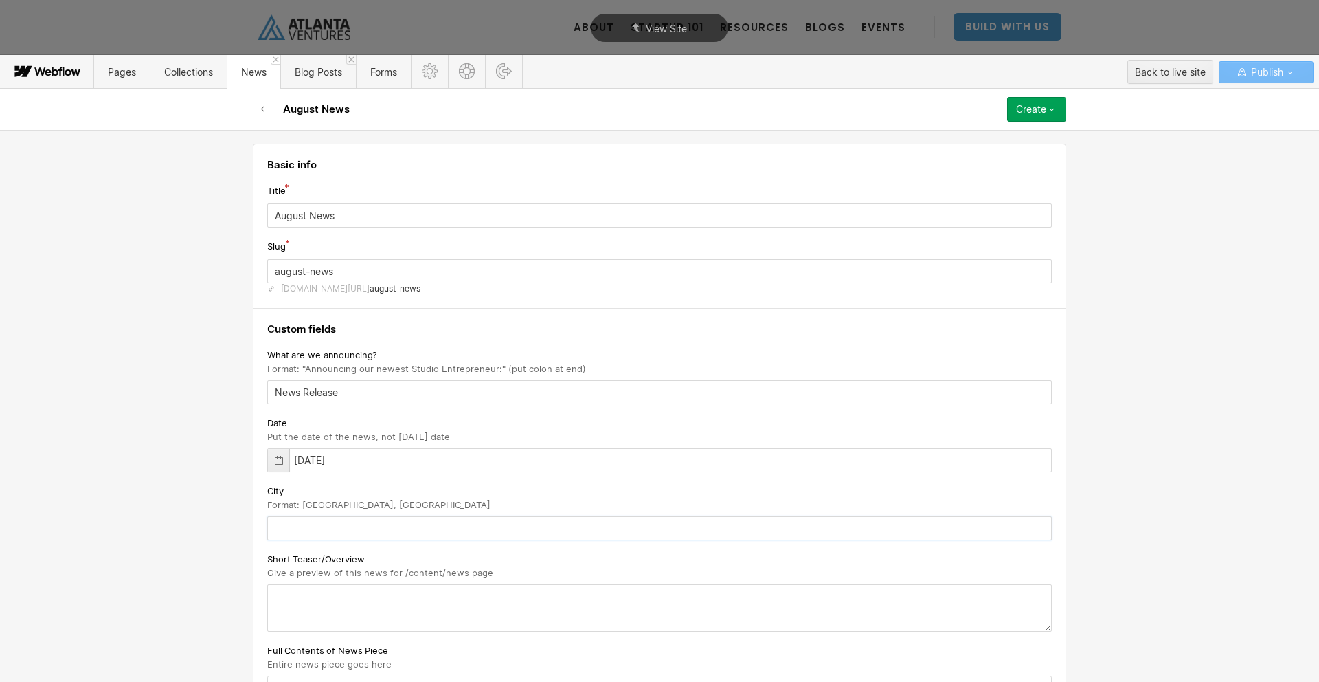
paste input "[GEOGRAPHIC_DATA], [GEOGRAPHIC_DATA]"
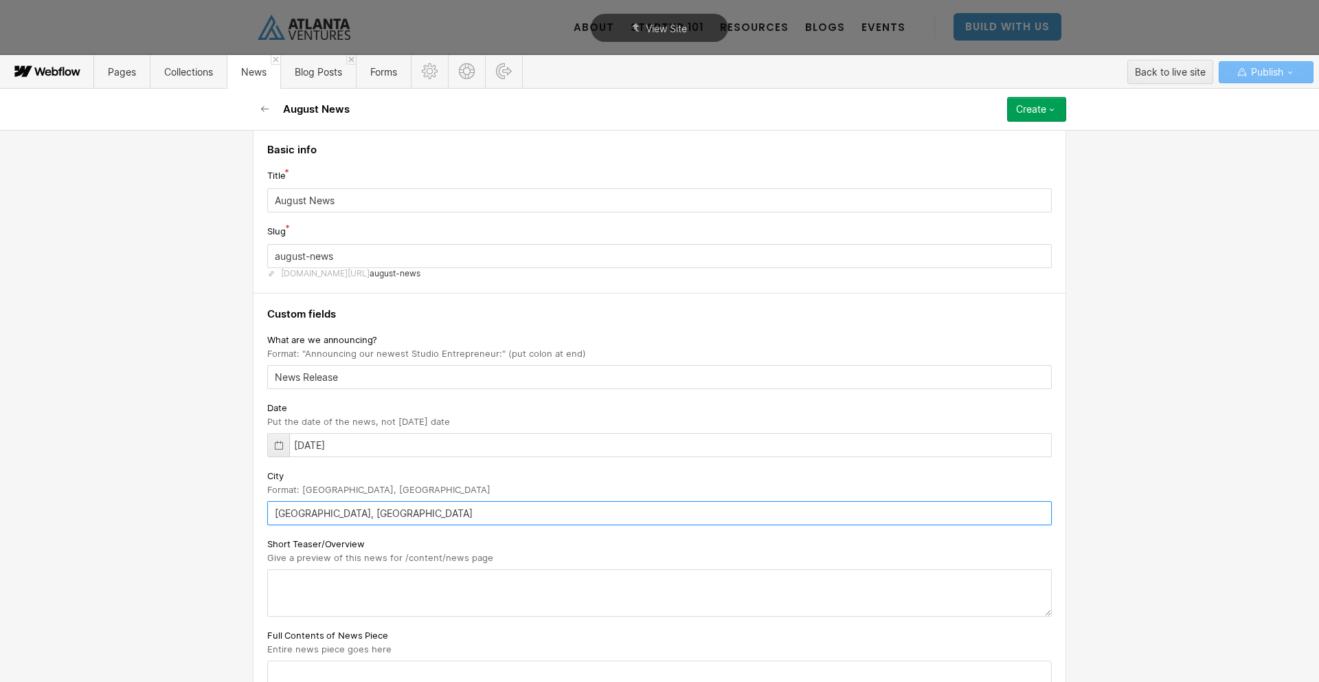
drag, startPoint x: 277, startPoint y: 520, endPoint x: 256, endPoint y: 520, distance: 20.6
click at [256, 520] on div "Custom fields What are we announcing? Format: "Announcing our newest Studio Ent…" at bounding box center [660, 590] width 814 height 594
drag, startPoint x: 280, startPoint y: 514, endPoint x: 269, endPoint y: 514, distance: 10.3
click at [269, 514] on input "[GEOGRAPHIC_DATA], [GEOGRAPHIC_DATA]" at bounding box center [659, 508] width 785 height 24
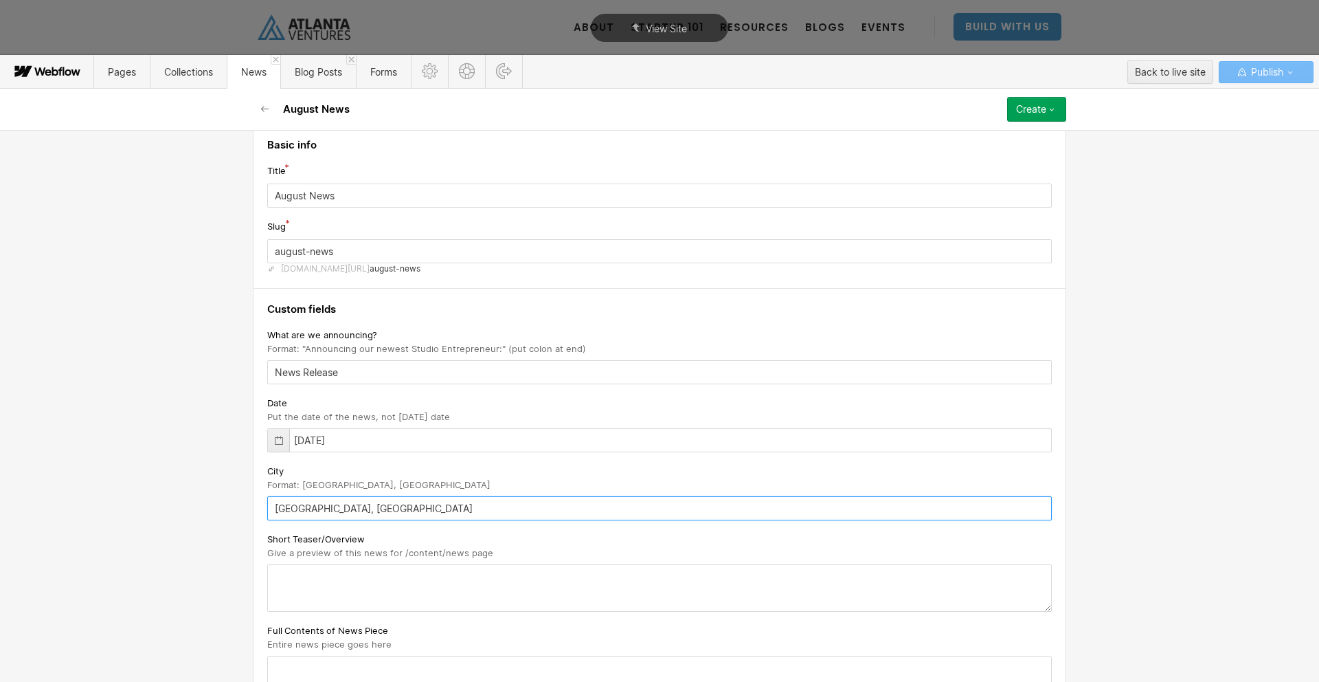
type input "[GEOGRAPHIC_DATA], [GEOGRAPHIC_DATA]"
click at [284, 572] on textarea at bounding box center [659, 587] width 785 height 47
paste textarea "New Events. News. and More!"
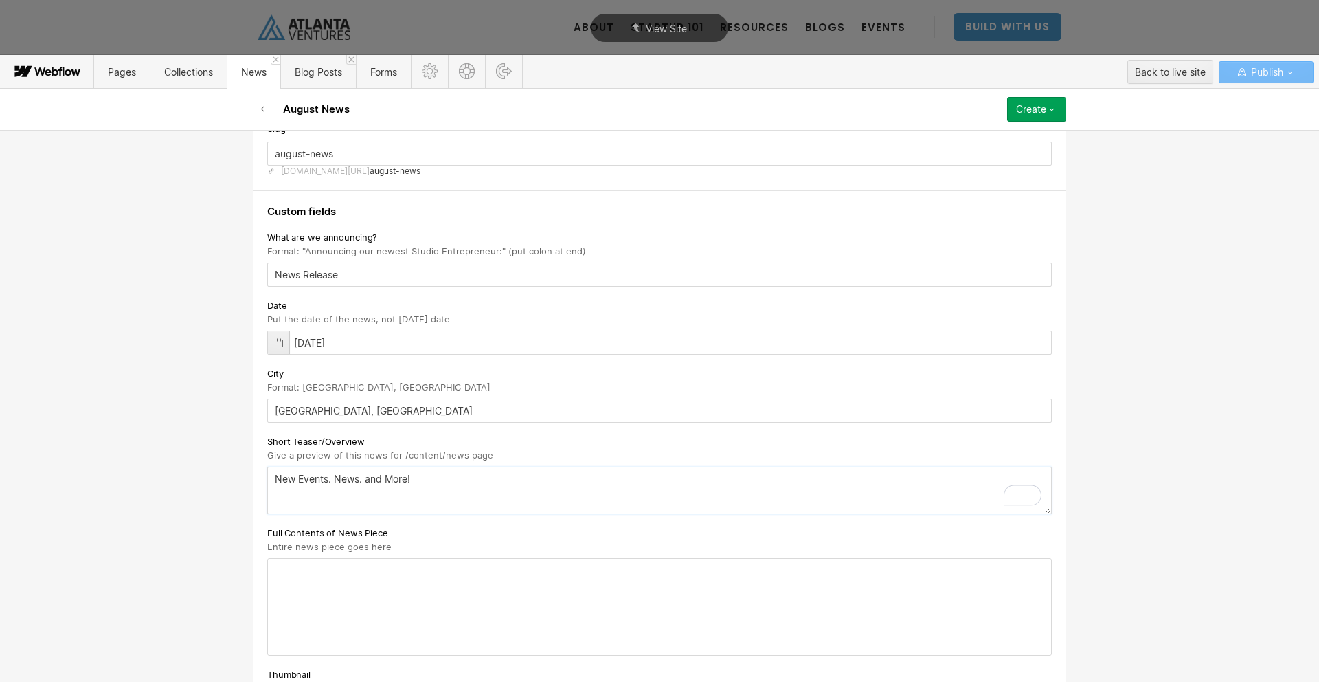
scroll to position [235, 0]
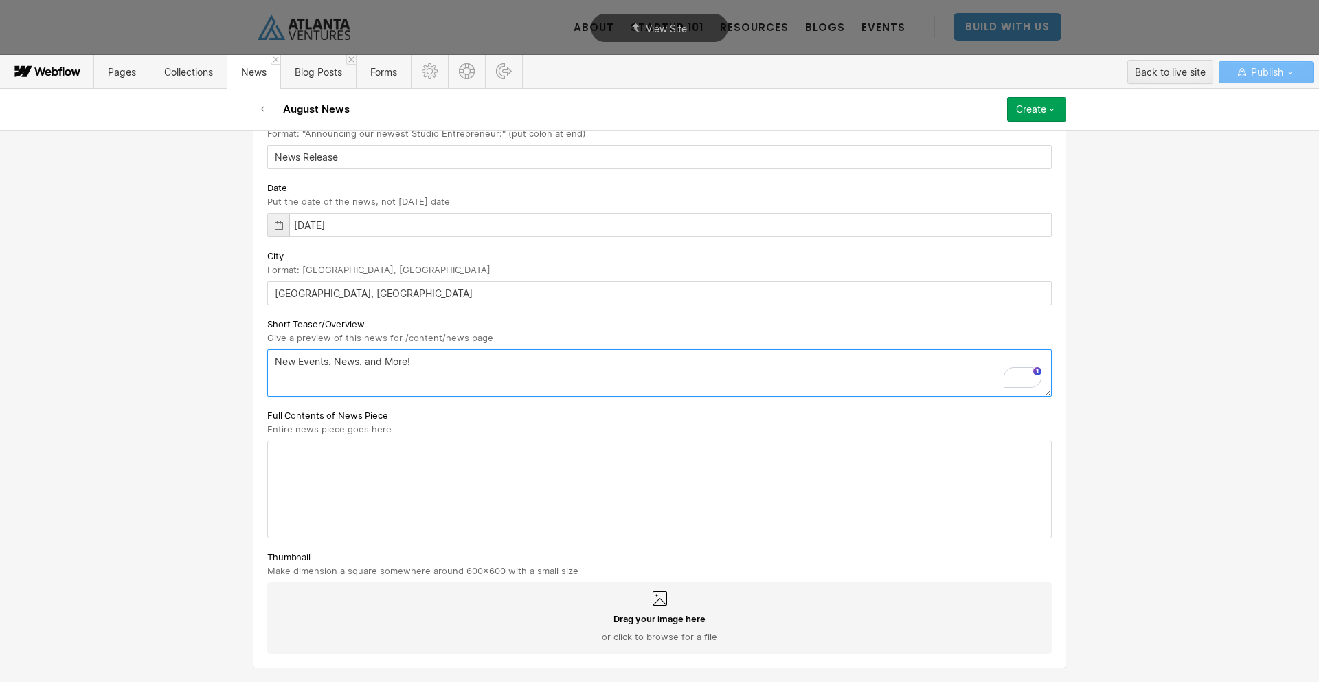
type textarea "New Events. News. and More!"
click at [342, 451] on div "Full Contents of News Piece Entire news piece goes here" at bounding box center [659, 473] width 785 height 131
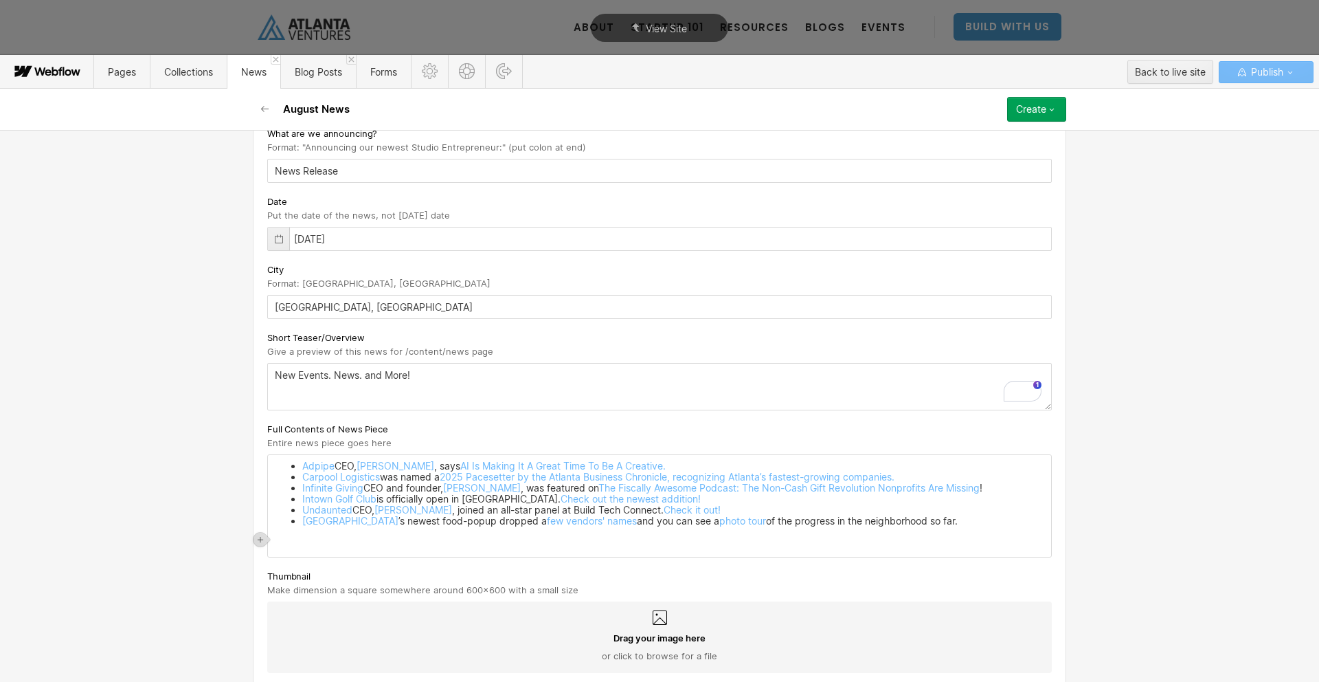
scroll to position [227, 0]
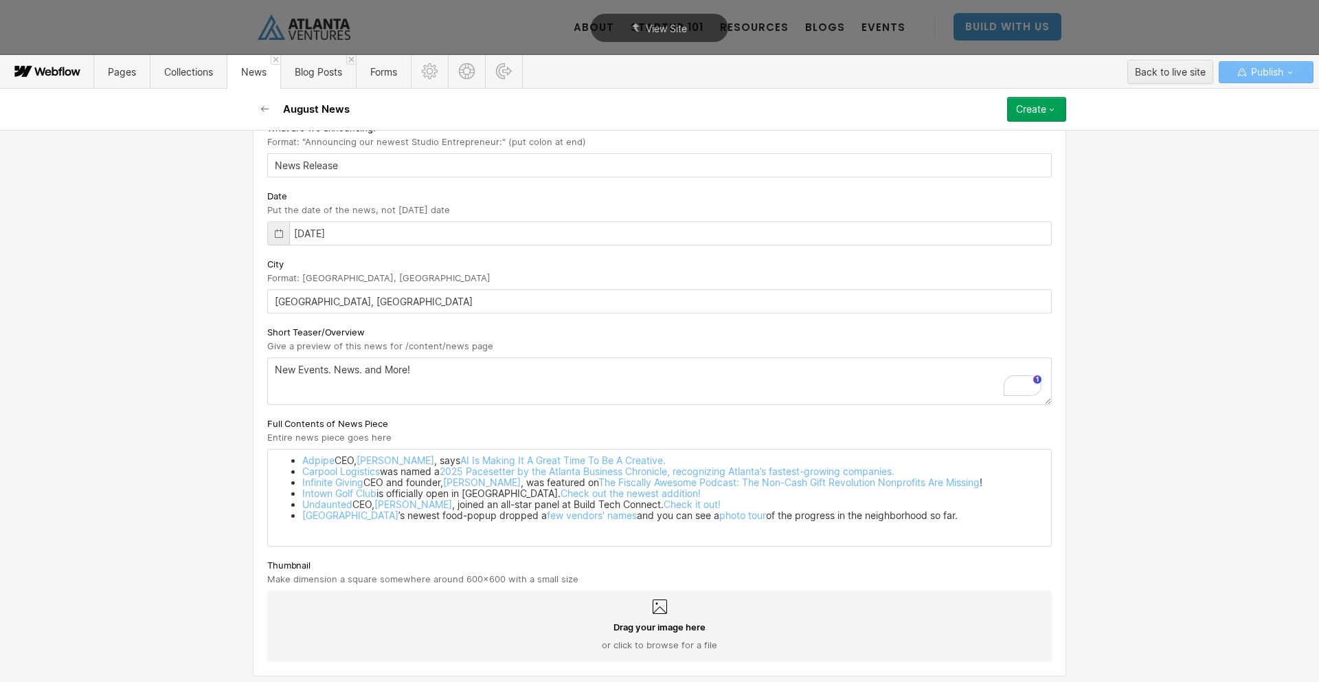
click at [768, 531] on div "Adpipe CEO, Andrew Levy , says AI Is Making It A Great Time To Be A Creative. C…" at bounding box center [659, 497] width 783 height 96
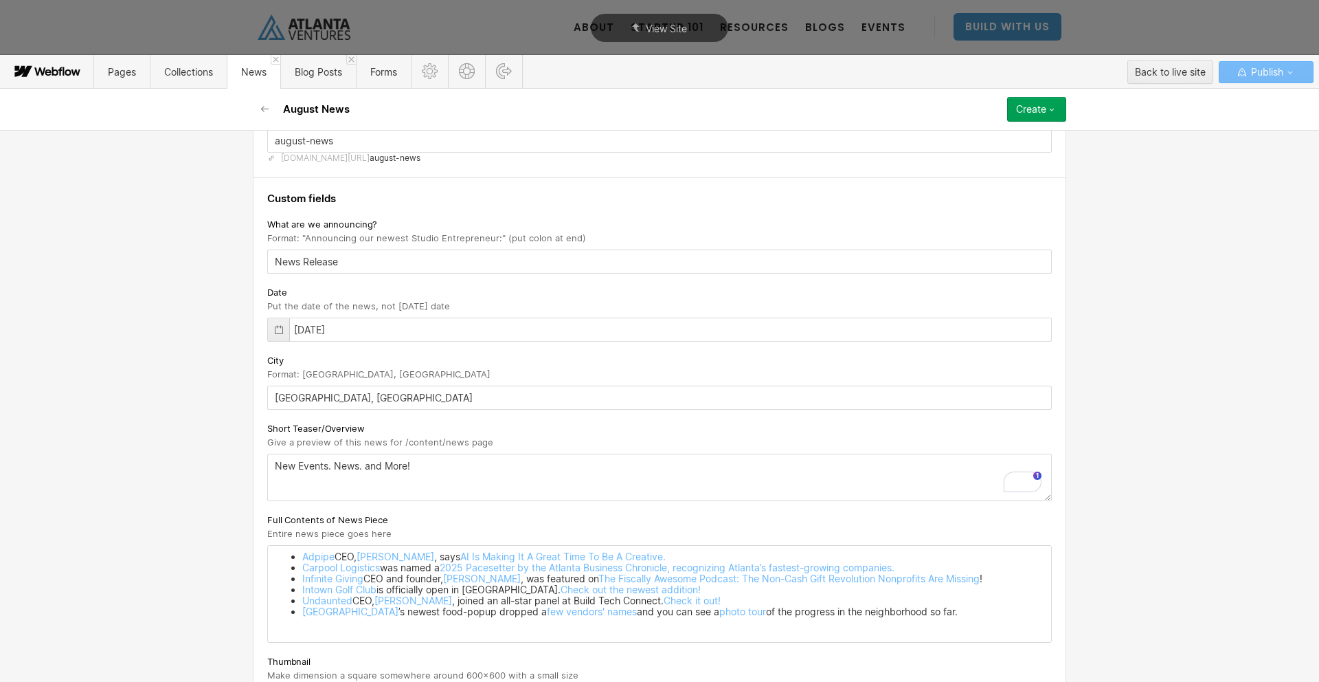
scroll to position [0, 0]
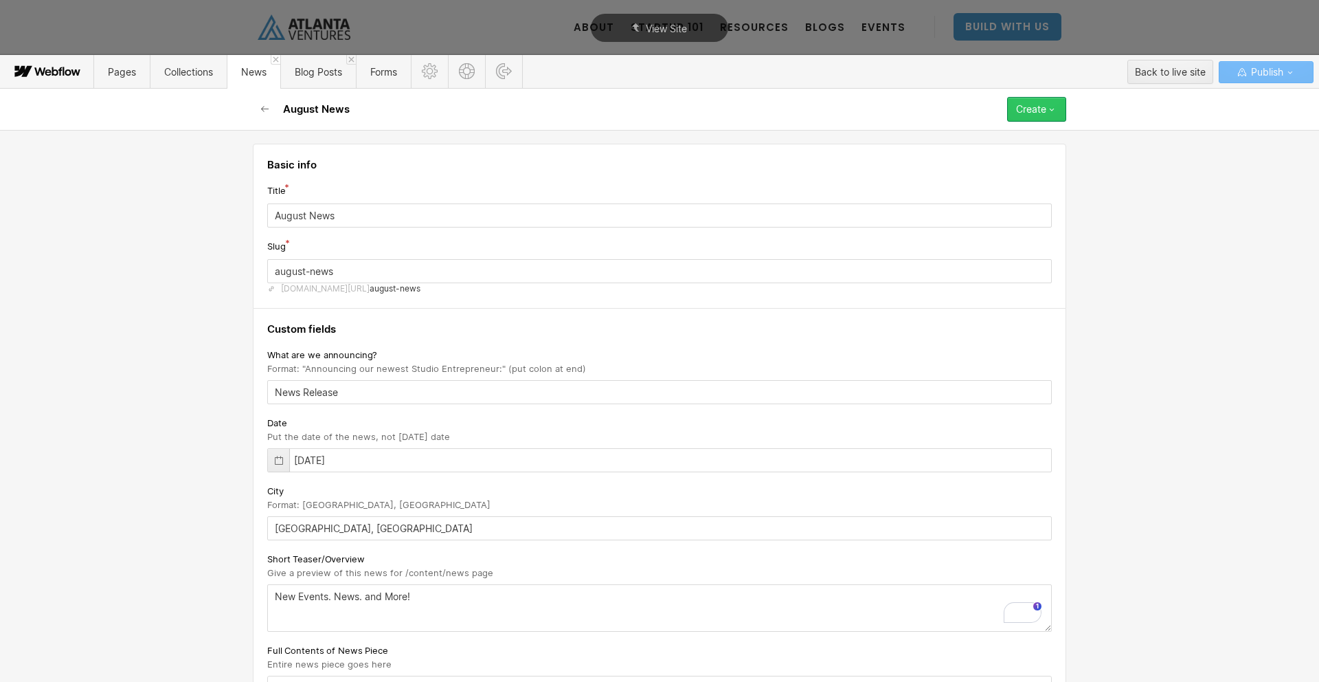
click at [1029, 102] on button "Create" at bounding box center [1036, 109] width 59 height 25
click at [981, 155] on span "Publish now" at bounding box center [963, 155] width 47 height 13
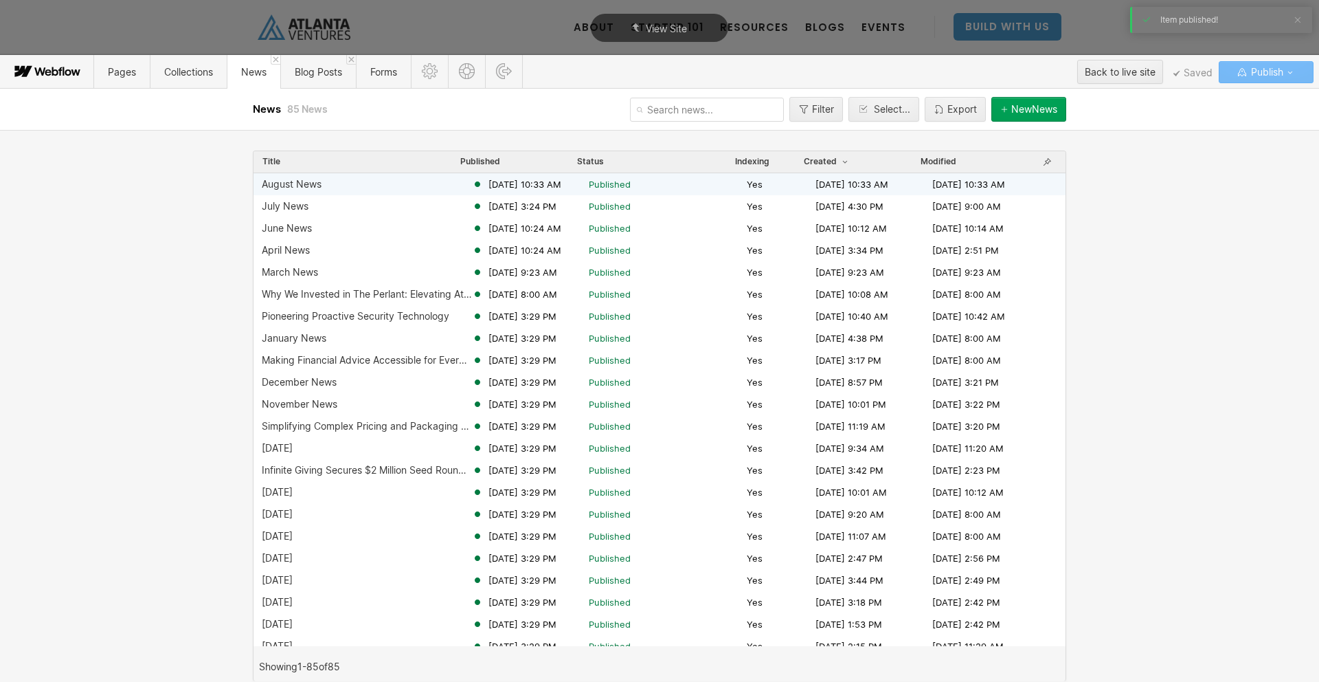
click at [316, 183] on div "August News" at bounding box center [292, 184] width 60 height 11
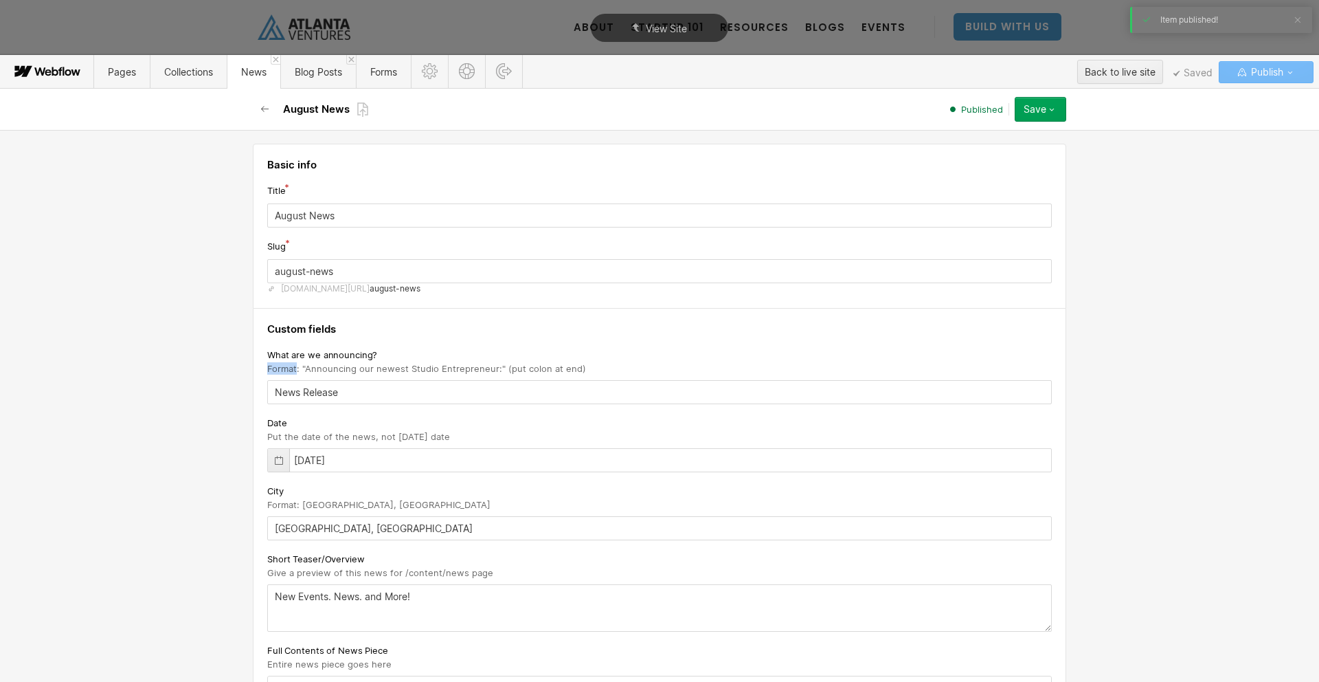
click at [316, 183] on div "Title" at bounding box center [659, 190] width 785 height 15
click at [1104, 76] on div "Back to live site" at bounding box center [1120, 72] width 71 height 21
